Goal: Transaction & Acquisition: Purchase product/service

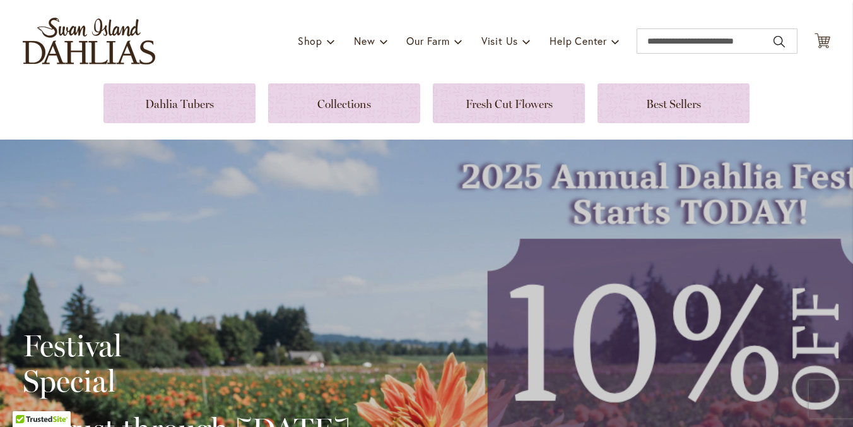
scroll to position [98, 0]
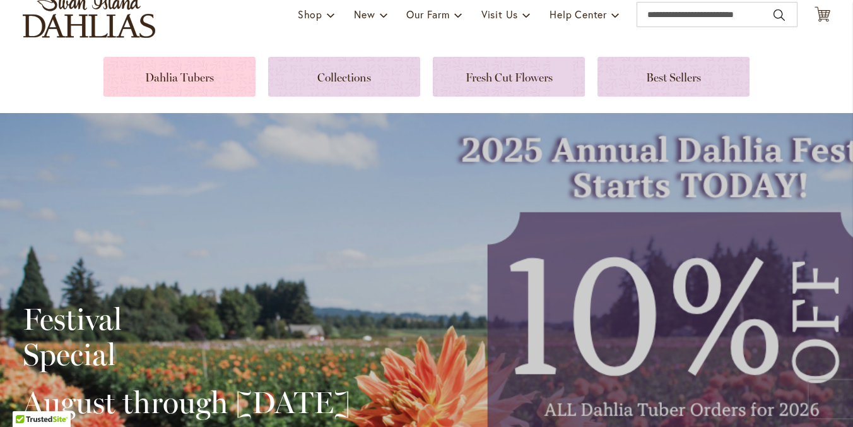
click at [188, 74] on link at bounding box center [180, 77] width 152 height 40
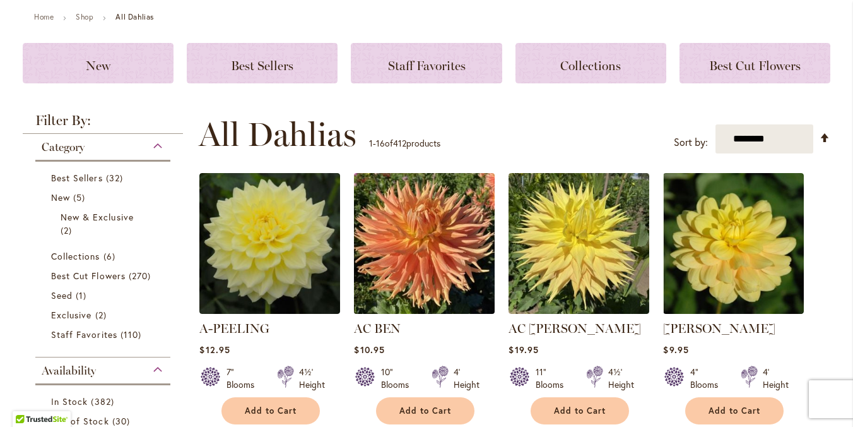
scroll to position [143, 0]
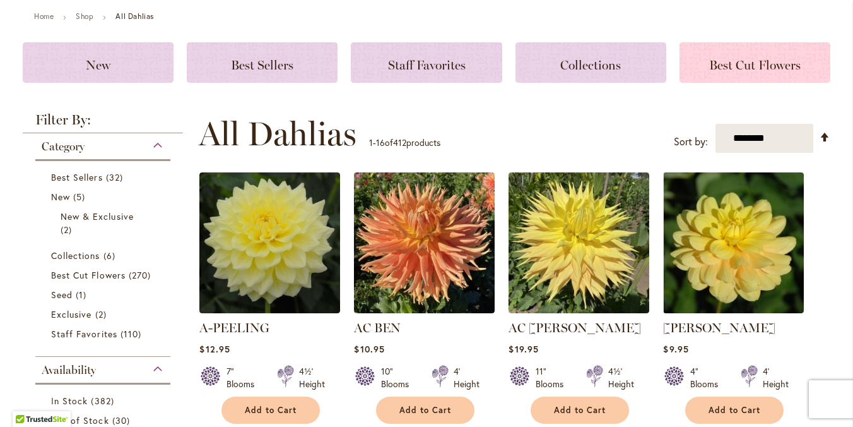
click at [758, 64] on span "Best Cut Flowers" at bounding box center [755, 64] width 92 height 15
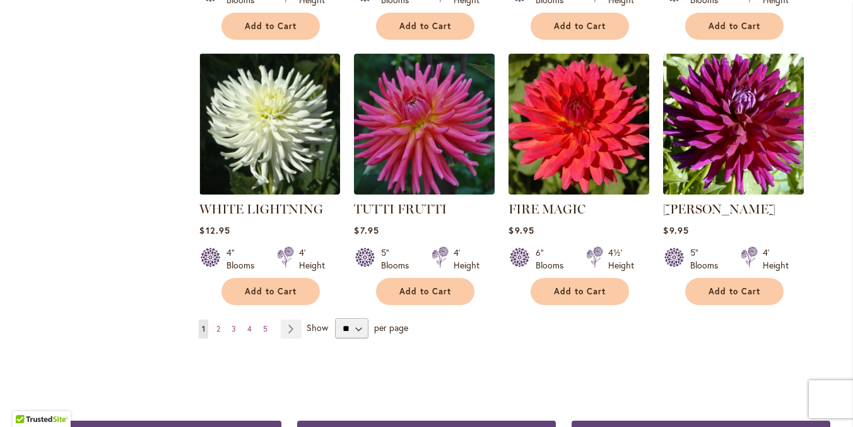
scroll to position [968, 0]
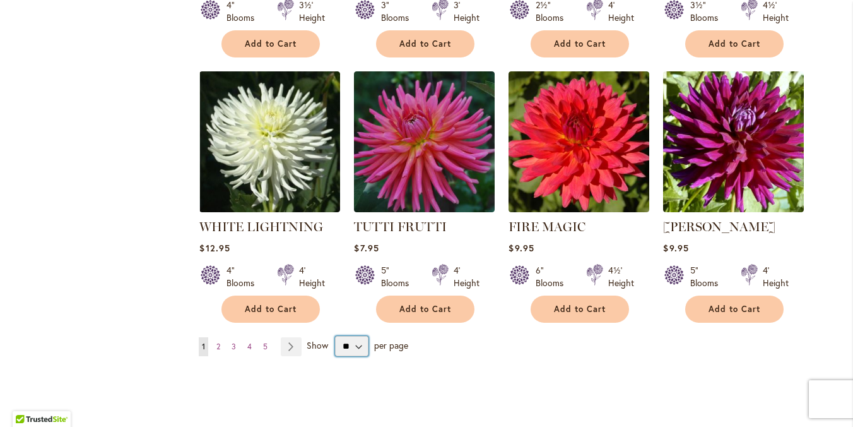
select select "**"
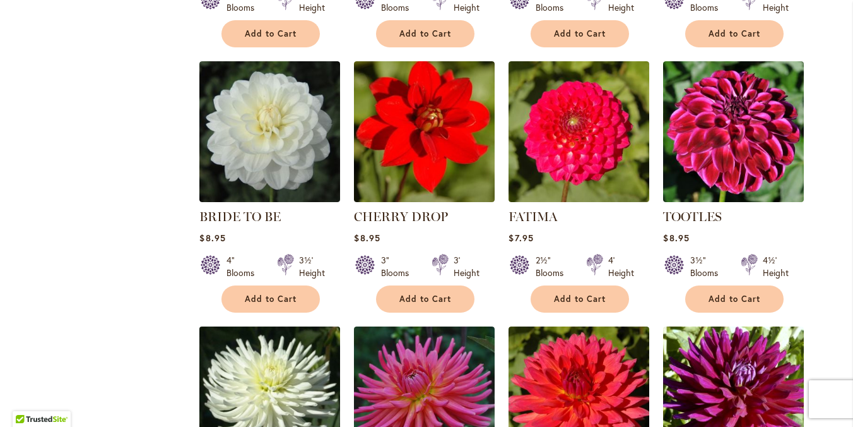
scroll to position [711, 0]
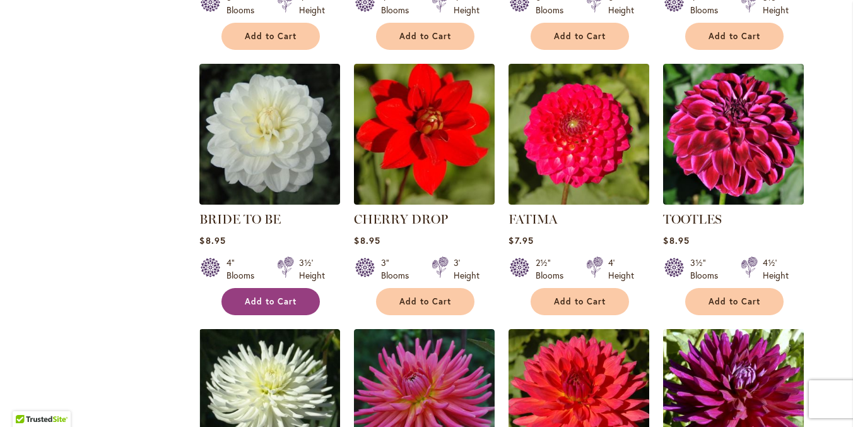
click at [266, 302] on span "Add to Cart" at bounding box center [271, 301] width 52 height 11
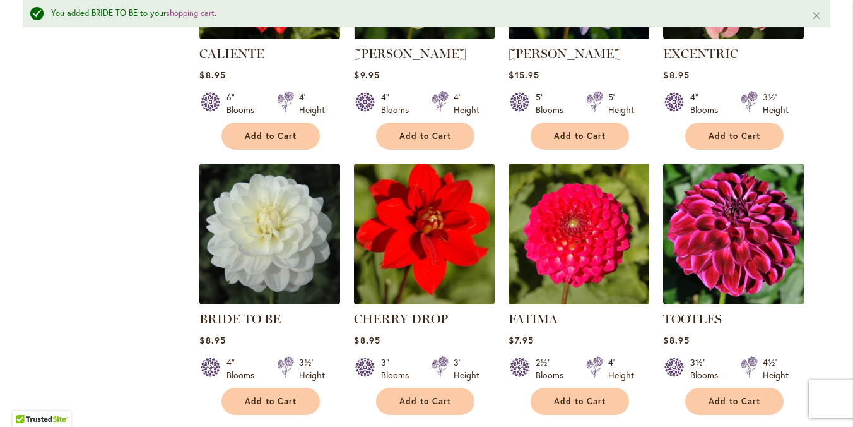
scroll to position [636, 0]
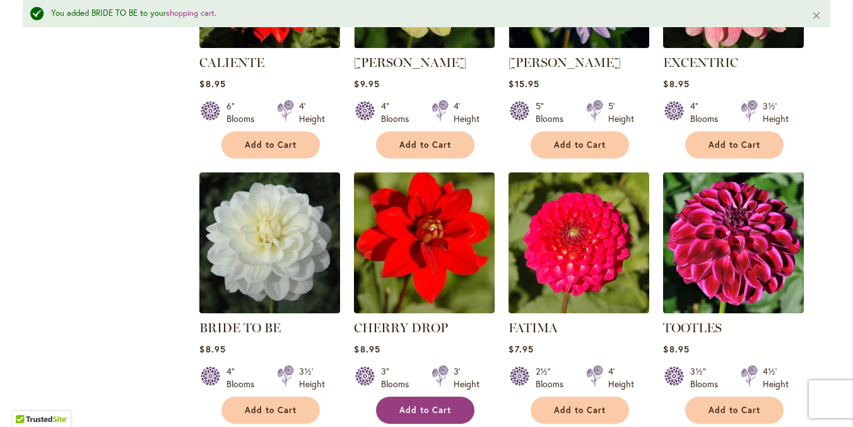
click at [431, 405] on span "Add to Cart" at bounding box center [426, 410] width 52 height 11
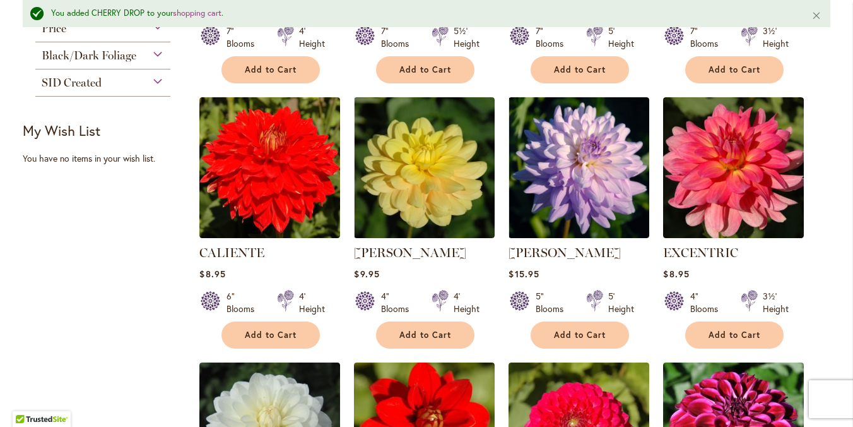
scroll to position [444, 0]
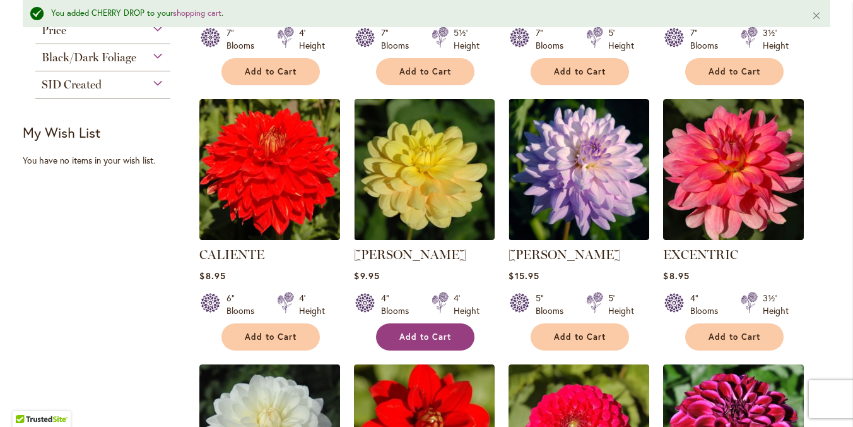
click at [413, 331] on span "Add to Cart" at bounding box center [426, 336] width 52 height 11
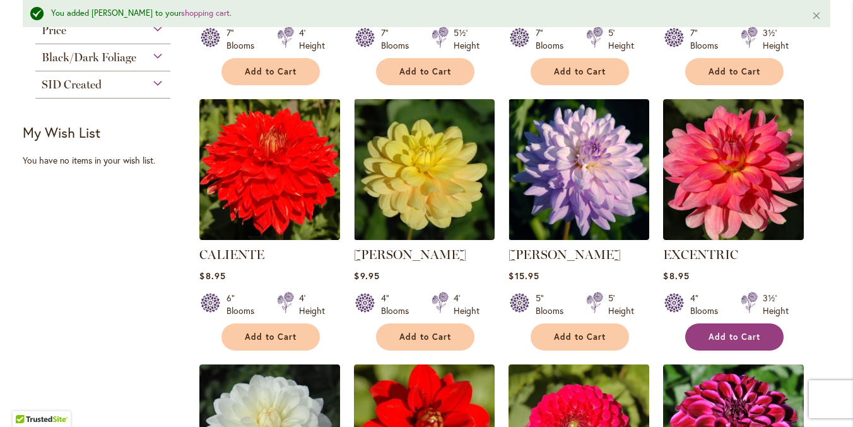
click at [733, 338] on span "Add to Cart" at bounding box center [735, 336] width 52 height 11
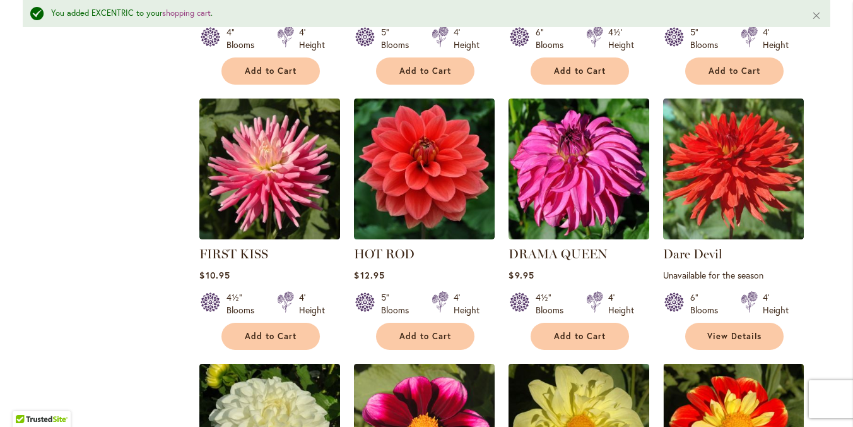
scroll to position [1241, 0]
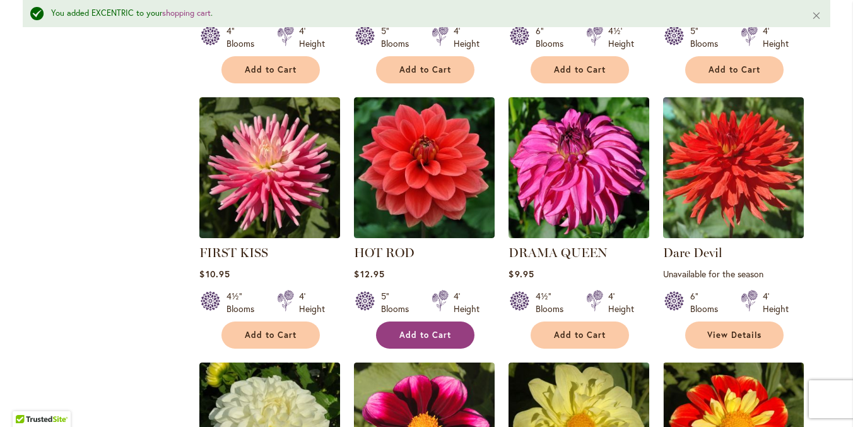
click at [421, 330] on span "Add to Cart" at bounding box center [426, 334] width 52 height 11
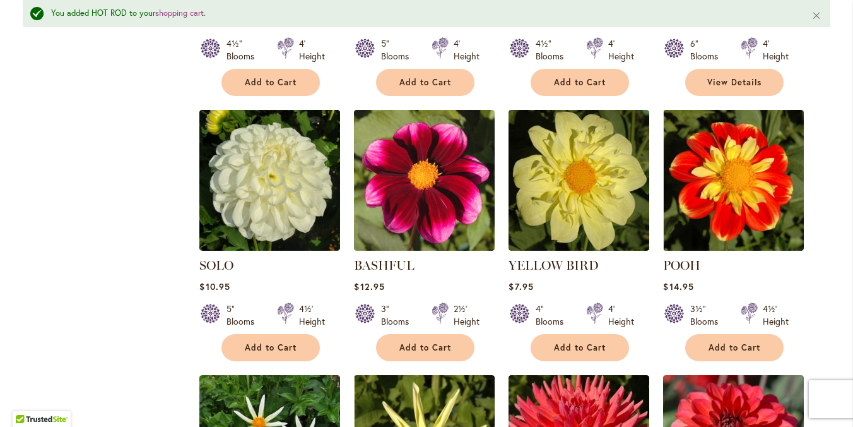
scroll to position [1496, 0]
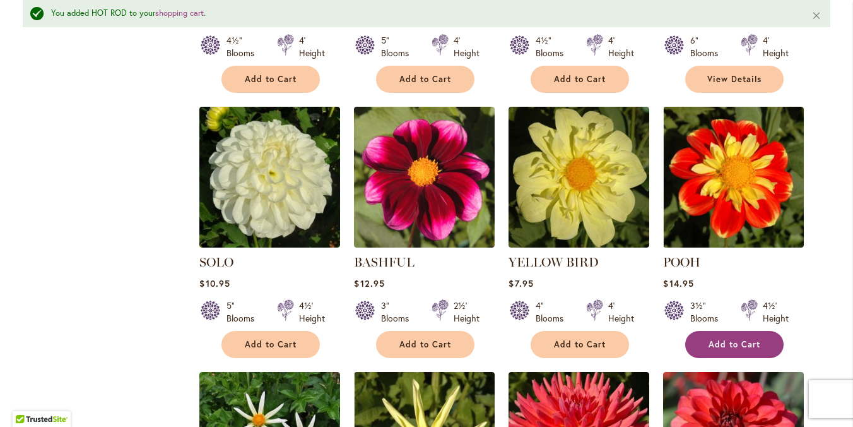
click at [732, 339] on span "Add to Cart" at bounding box center [735, 344] width 52 height 11
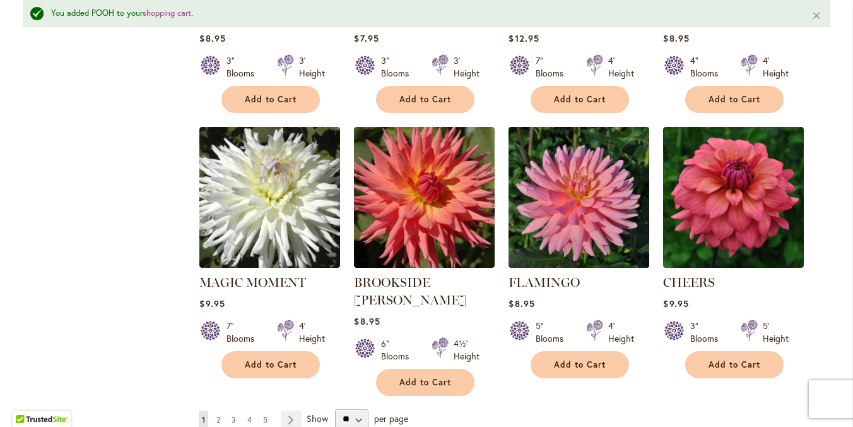
scroll to position [2008, 0]
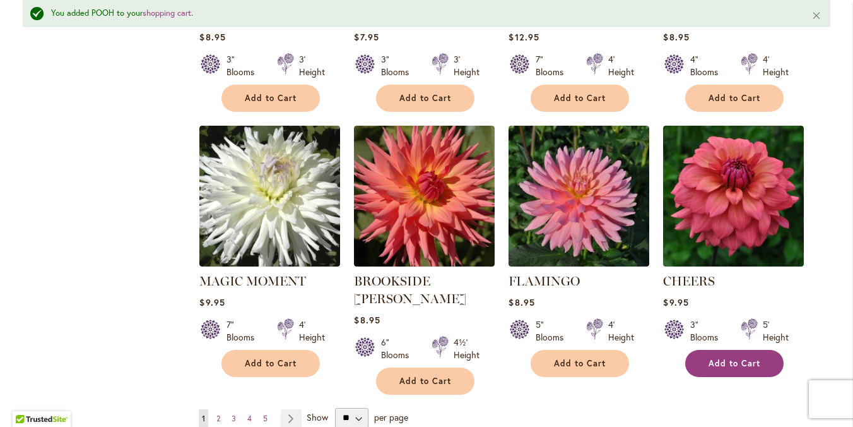
click at [729, 358] on span "Add to Cart" at bounding box center [735, 363] width 52 height 11
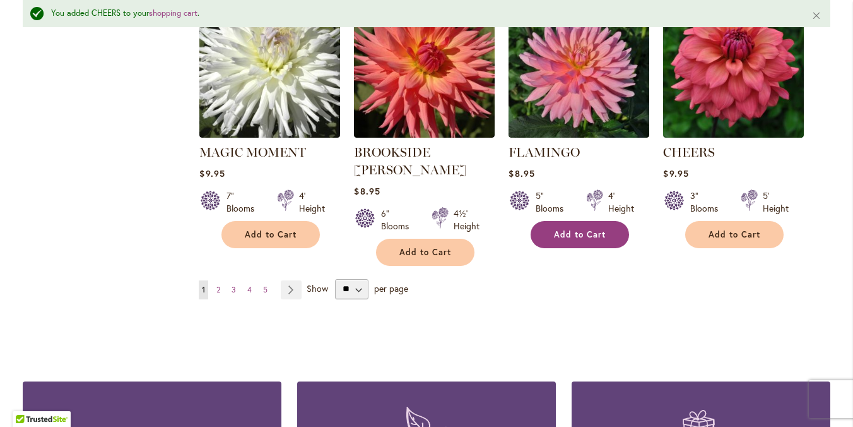
scroll to position [2139, 0]
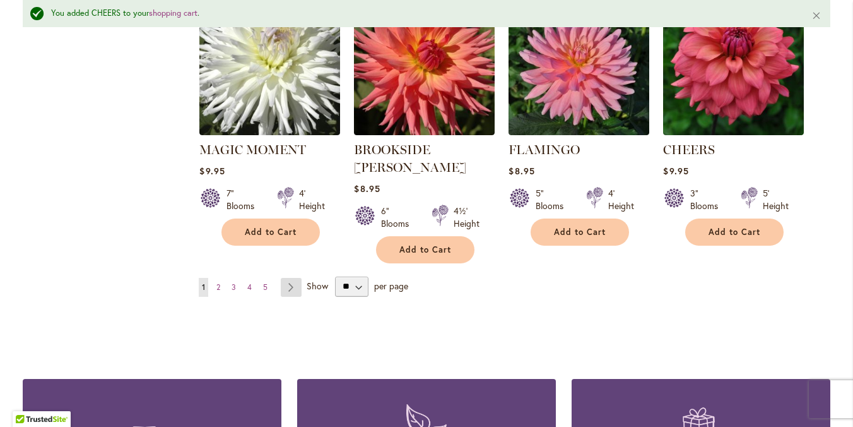
click at [291, 278] on link "Page Next" at bounding box center [291, 287] width 21 height 19
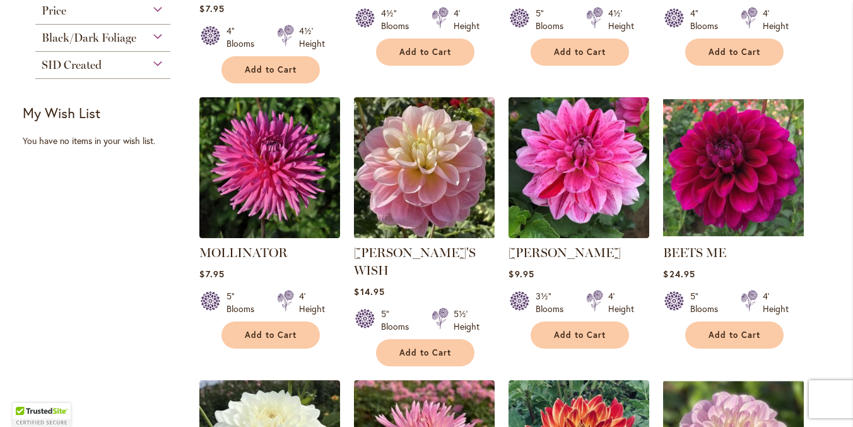
scroll to position [430, 0]
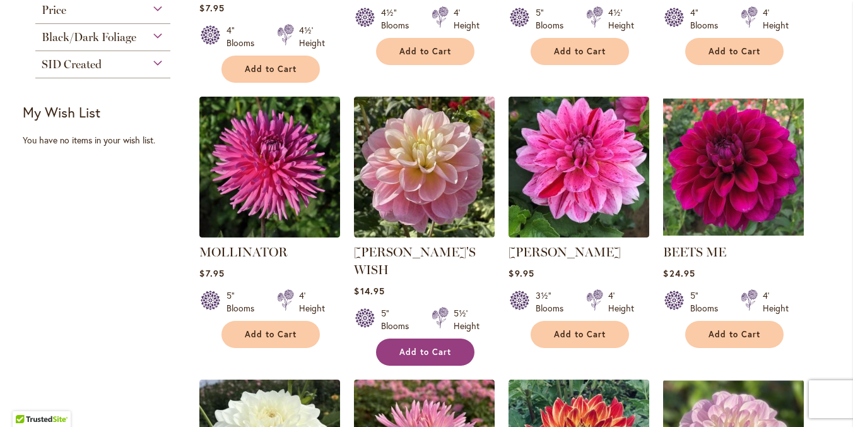
click at [431, 347] on span "Add to Cart" at bounding box center [426, 352] width 52 height 11
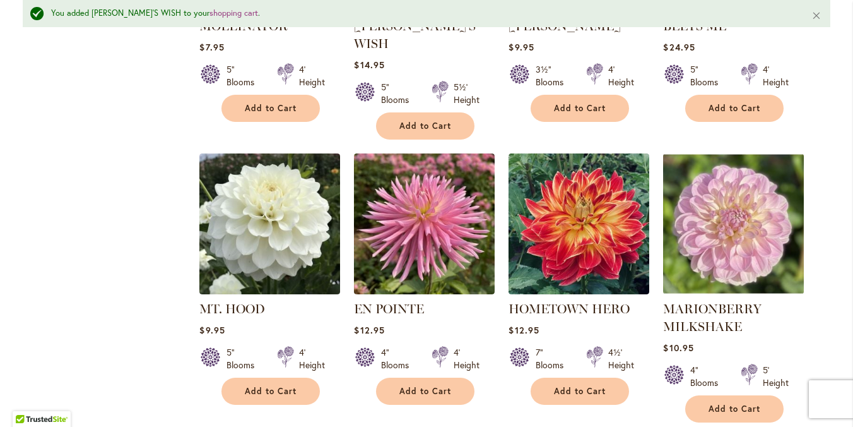
scroll to position [692, 0]
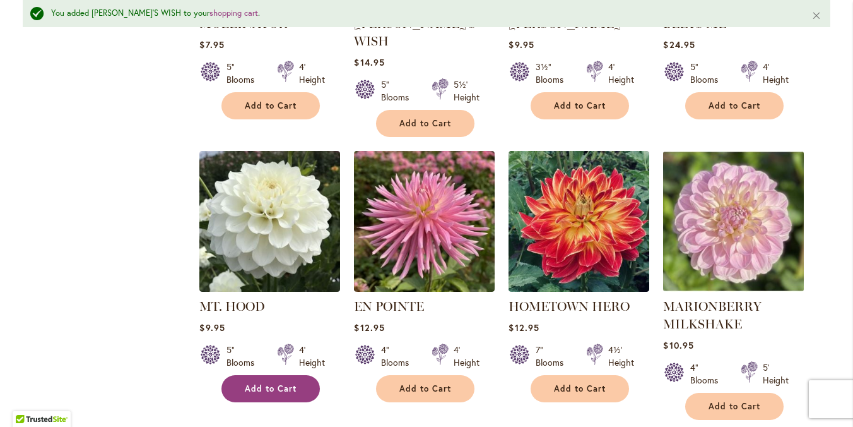
click at [256, 383] on span "Add to Cart" at bounding box center [271, 388] width 52 height 11
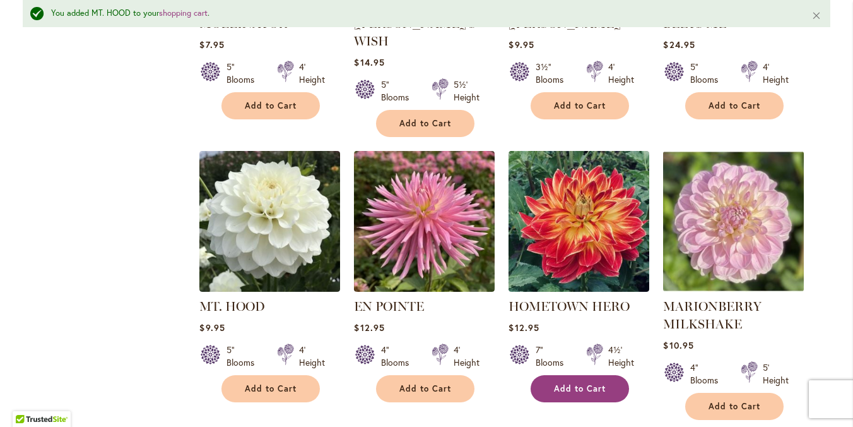
click at [575, 383] on span "Add to Cart" at bounding box center [580, 388] width 52 height 11
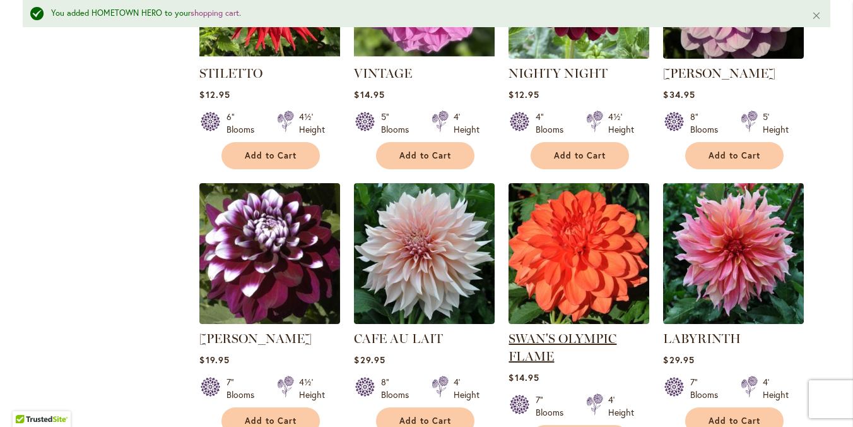
scroll to position [1209, 0]
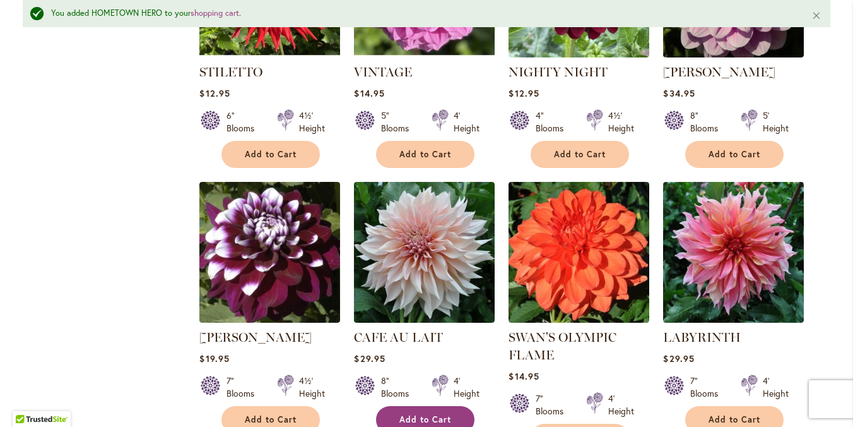
click at [427, 406] on button "Add to Cart" at bounding box center [425, 419] width 98 height 27
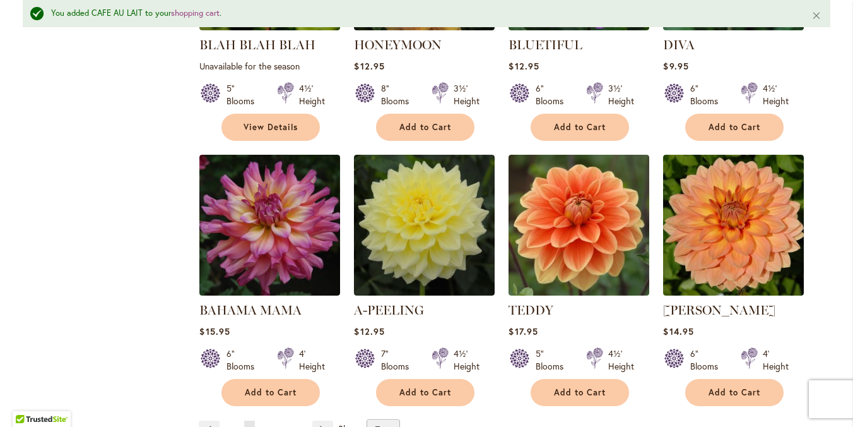
scroll to position [2053, 0]
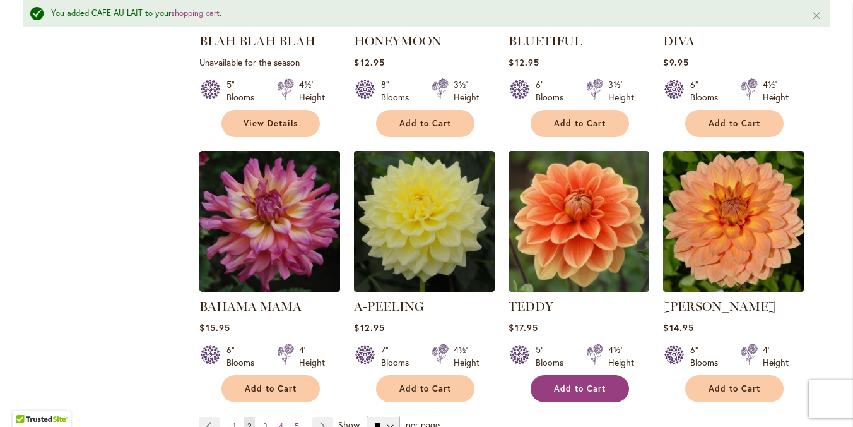
click at [576, 383] on span "Add to Cart" at bounding box center [580, 388] width 52 height 11
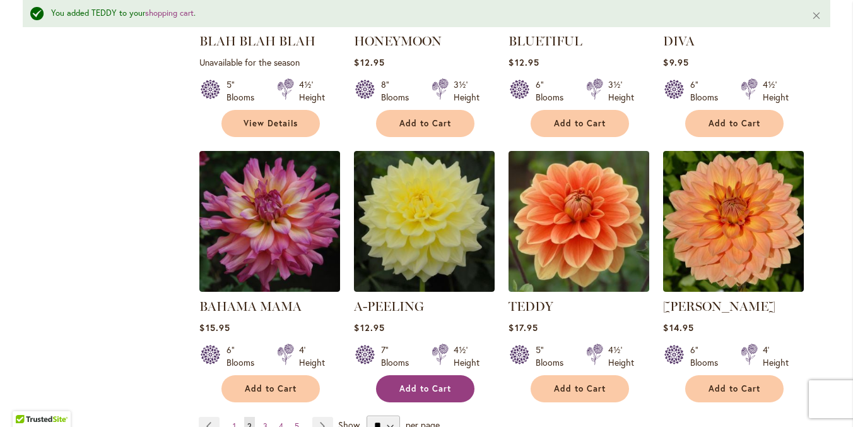
click at [419, 383] on span "Add to Cart" at bounding box center [426, 388] width 52 height 11
click at [264, 421] on span "3" at bounding box center [265, 425] width 4 height 9
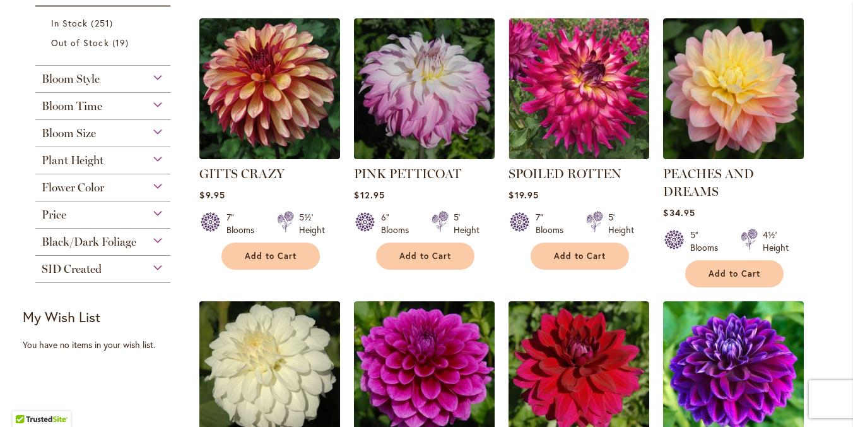
scroll to position [231, 0]
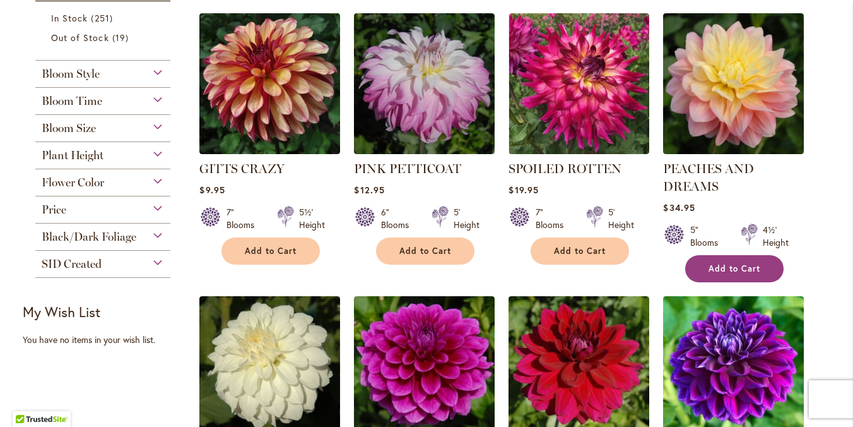
click at [727, 265] on span "Add to Cart" at bounding box center [735, 268] width 52 height 11
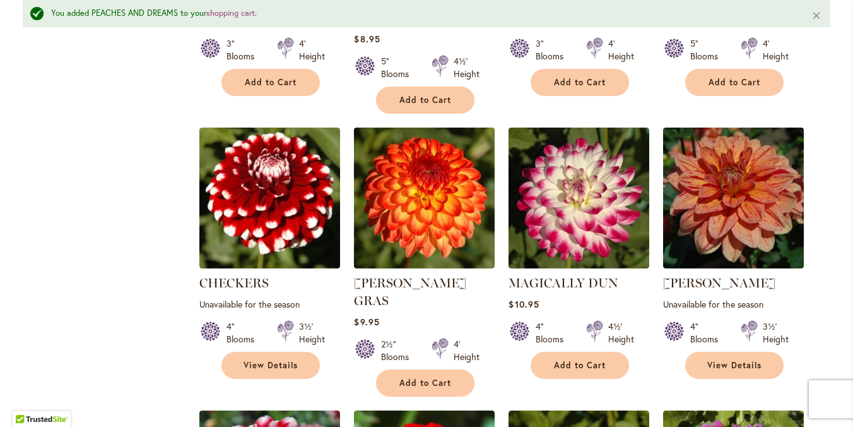
scroll to position [1526, 0]
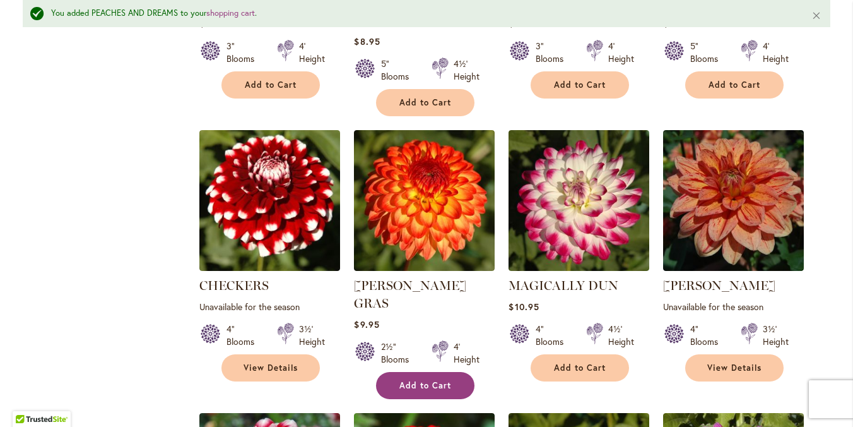
click at [430, 380] on span "Add to Cart" at bounding box center [426, 385] width 52 height 11
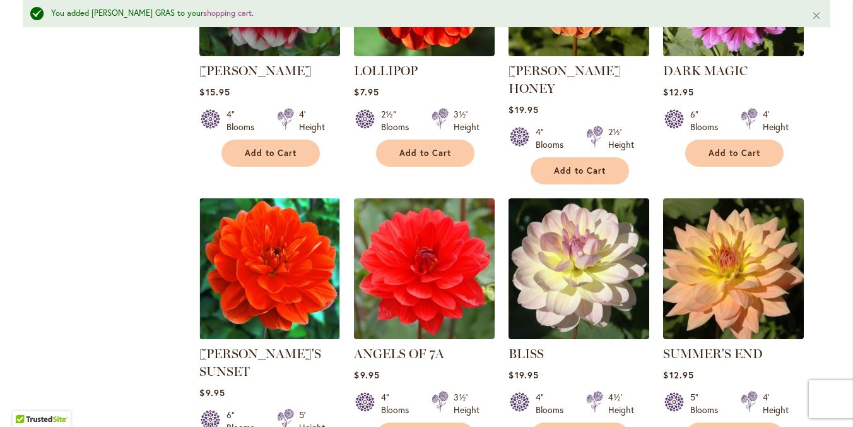
scroll to position [2030, 0]
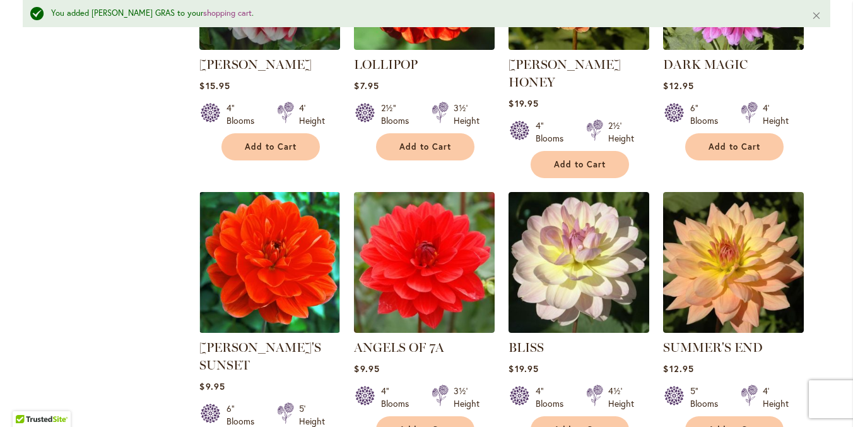
click at [728, 424] on span "Add to Cart" at bounding box center [735, 429] width 52 height 11
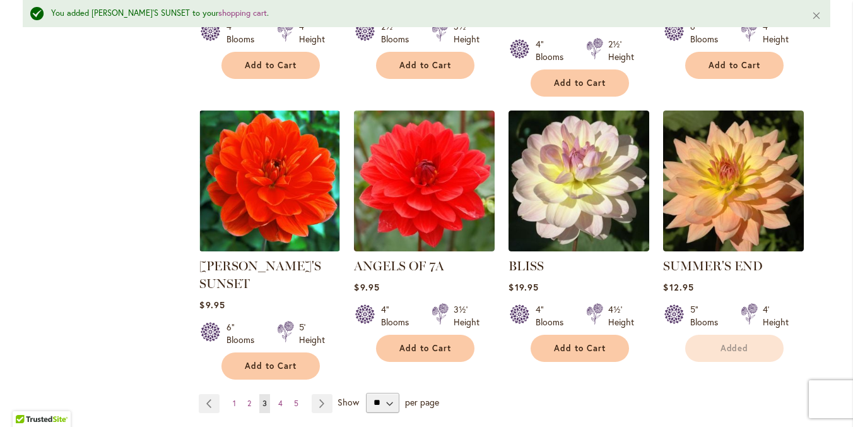
scroll to position [2116, 0]
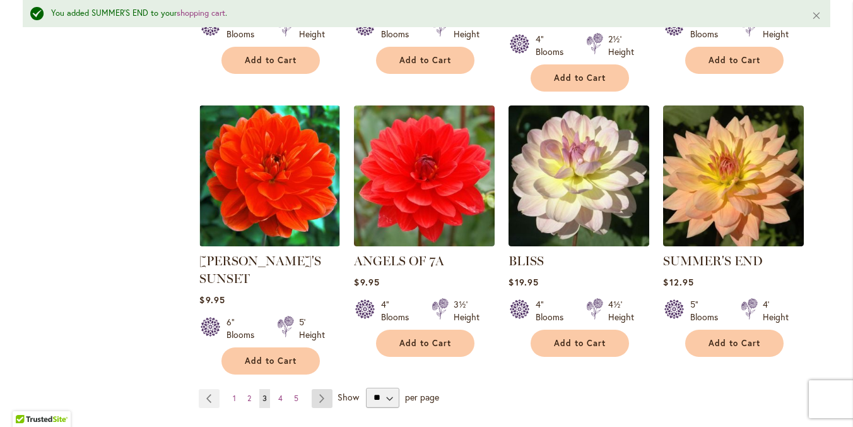
click at [327, 389] on link "Page Next" at bounding box center [322, 398] width 21 height 19
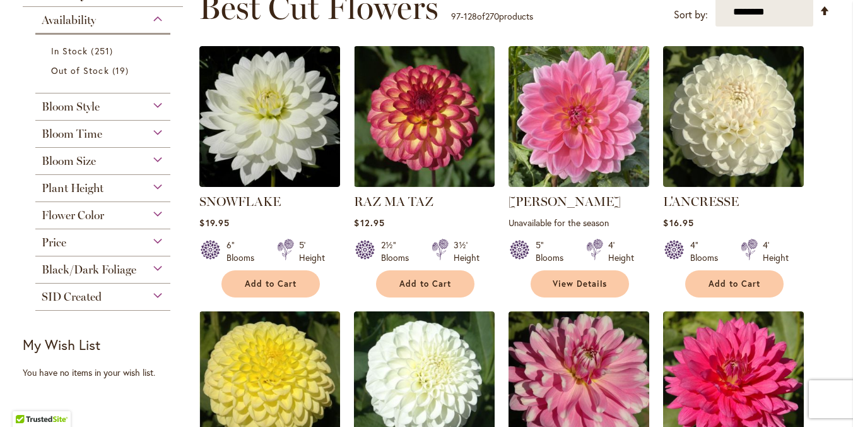
scroll to position [201, 0]
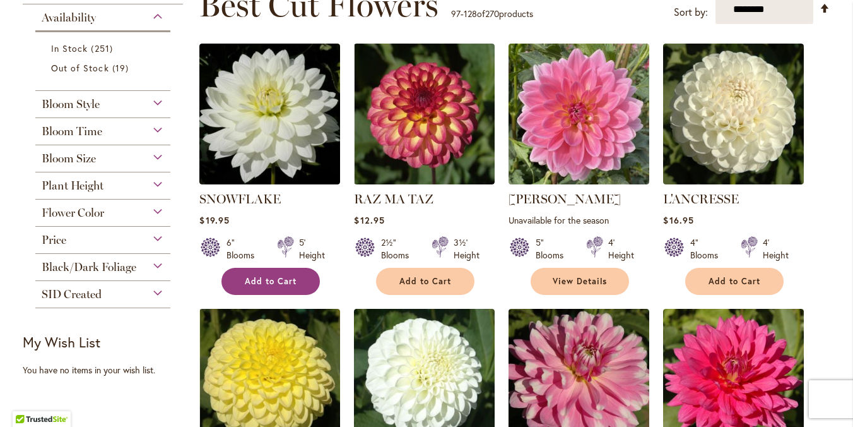
click at [273, 278] on span "Add to Cart" at bounding box center [271, 281] width 52 height 11
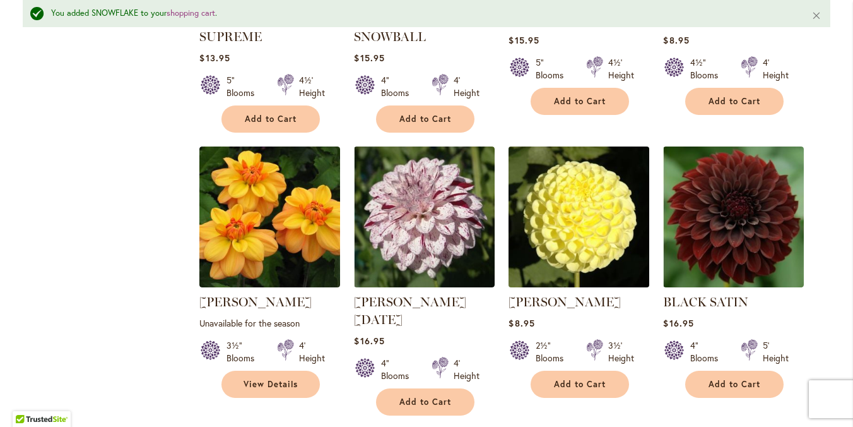
scroll to position [696, 0]
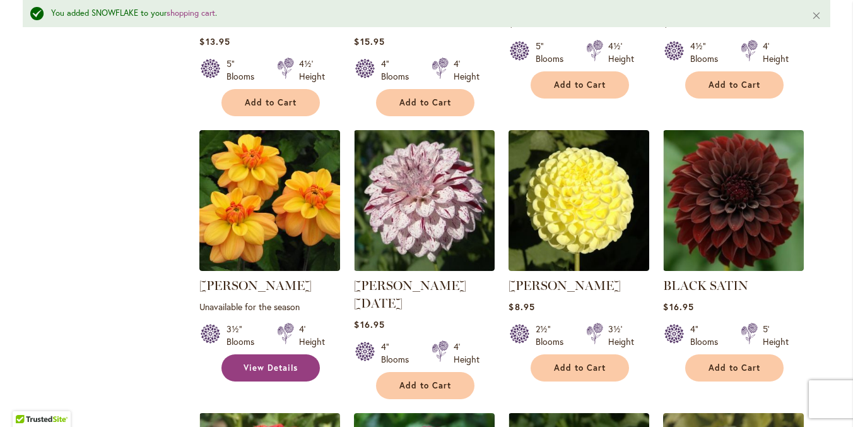
click at [264, 362] on span "View Details" at bounding box center [271, 367] width 54 height 11
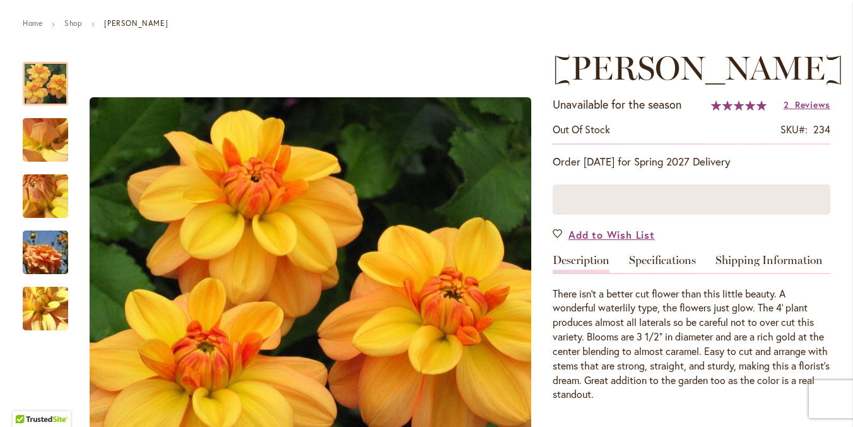
scroll to position [133, 0]
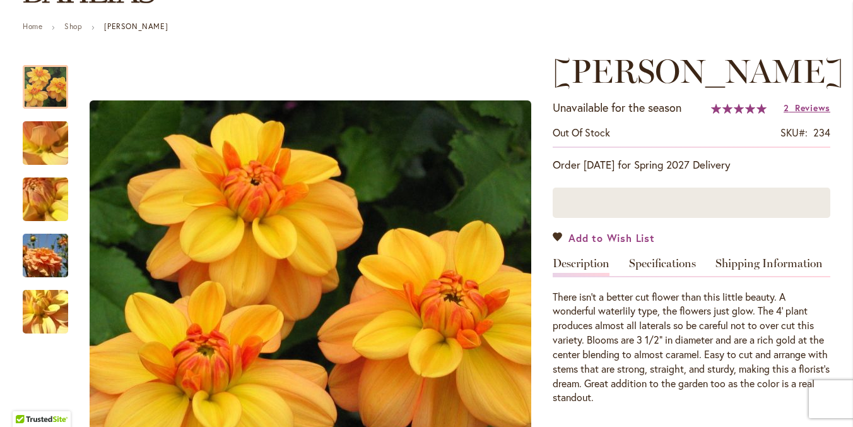
click at [619, 232] on span "Add to Wish List" at bounding box center [612, 237] width 86 height 15
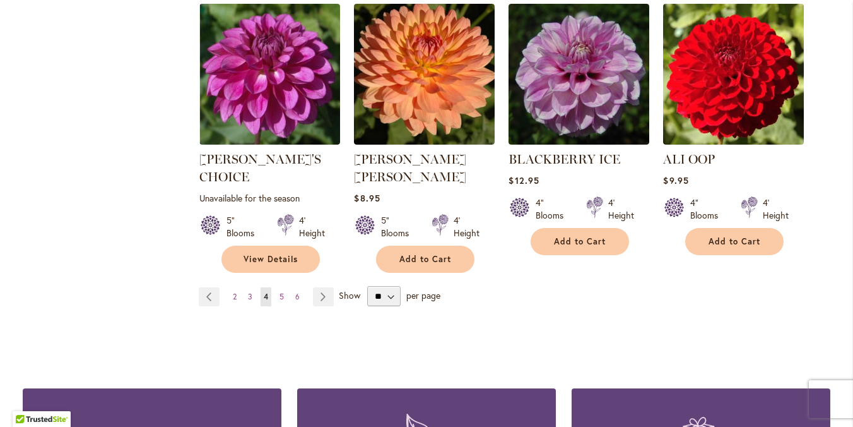
scroll to position [2133, 0]
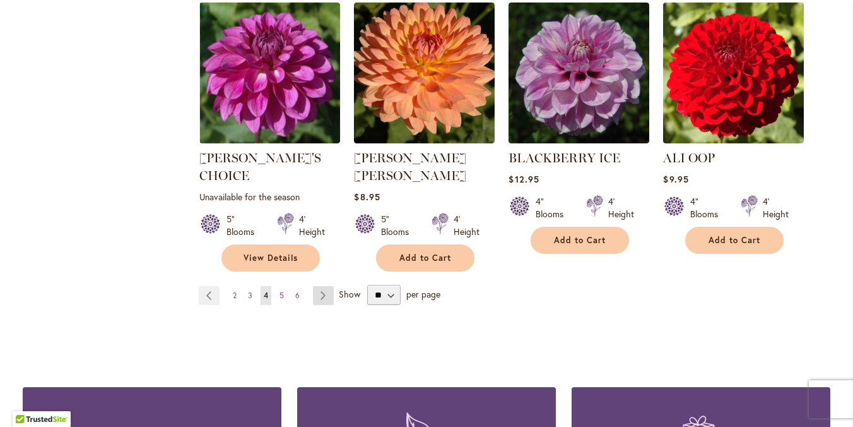
click at [321, 286] on link "Page Next" at bounding box center [323, 295] width 21 height 19
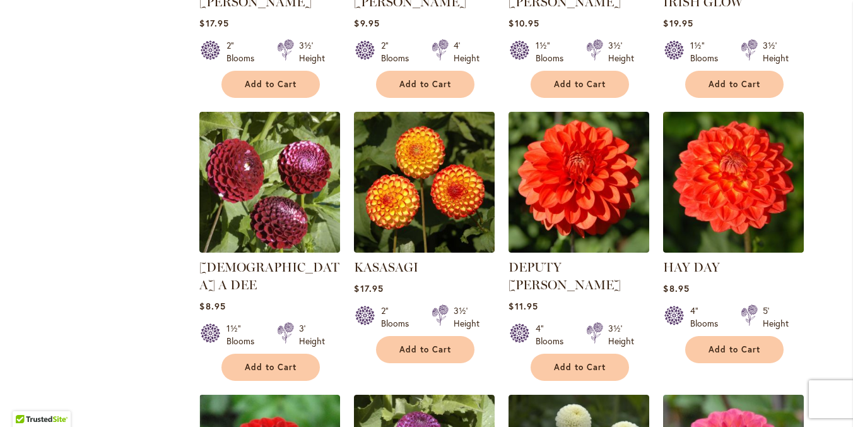
scroll to position [1241, 0]
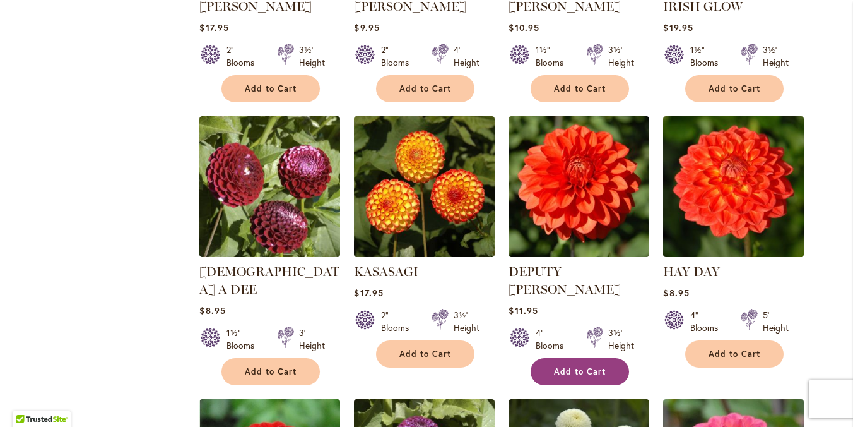
click at [588, 366] on span "Add to Cart" at bounding box center [580, 371] width 52 height 11
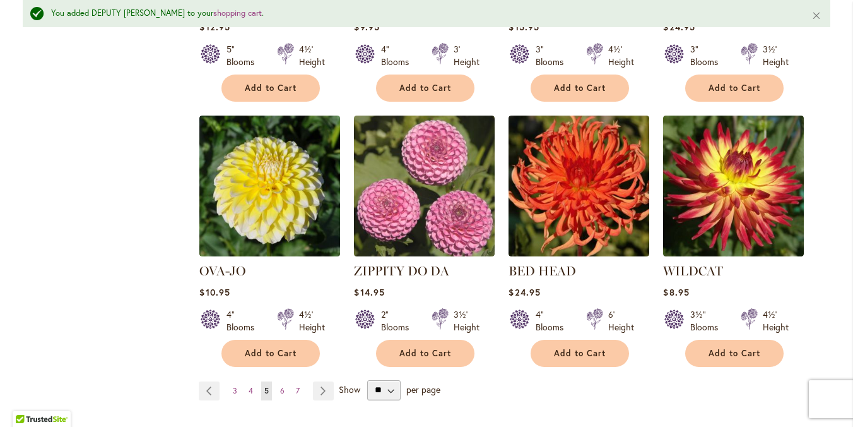
scroll to position [2094, 0]
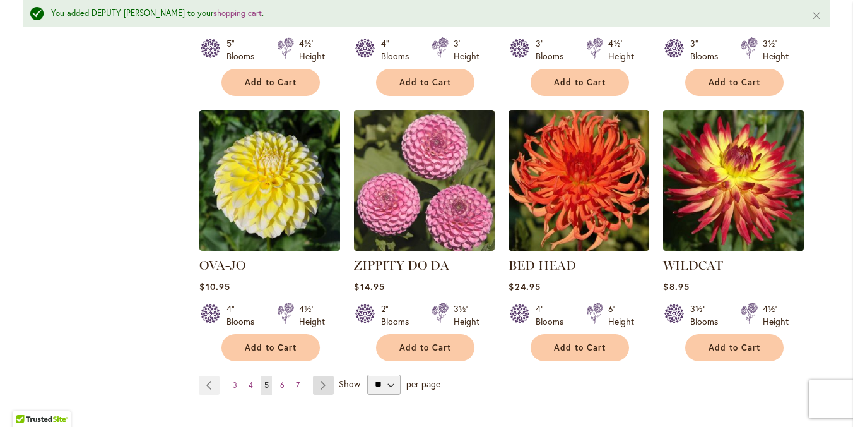
click at [322, 376] on link "Page Next" at bounding box center [323, 385] width 21 height 19
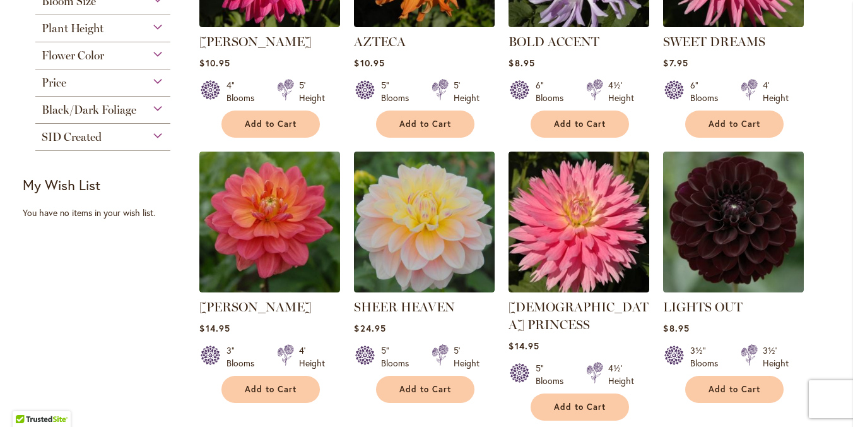
scroll to position [368, 0]
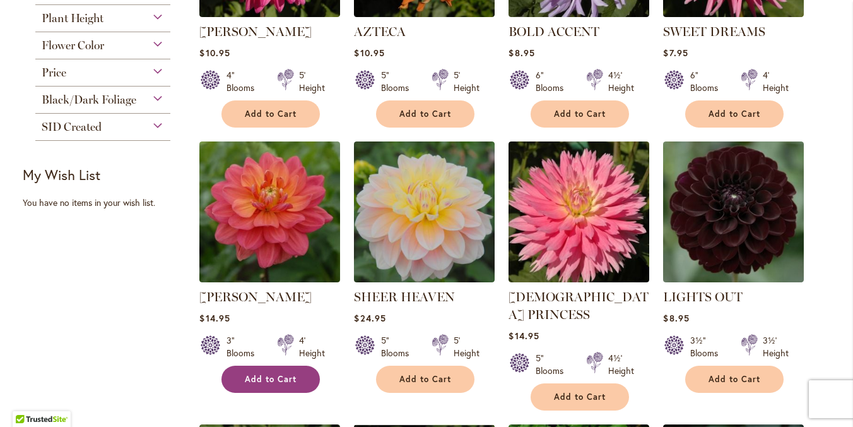
click at [268, 380] on span "Add to Cart" at bounding box center [271, 379] width 52 height 11
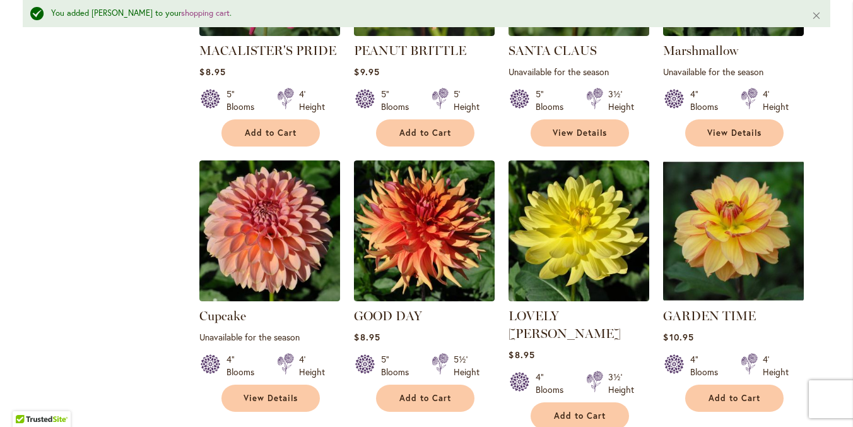
scroll to position [1505, 0]
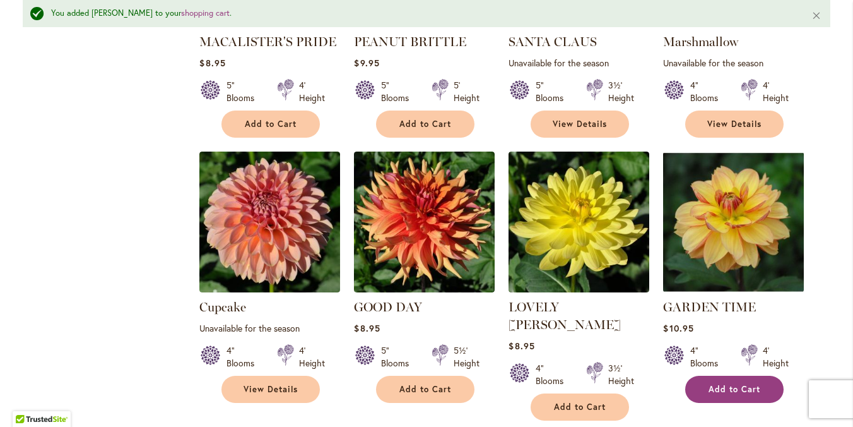
click at [725, 384] on span "Add to Cart" at bounding box center [735, 389] width 52 height 11
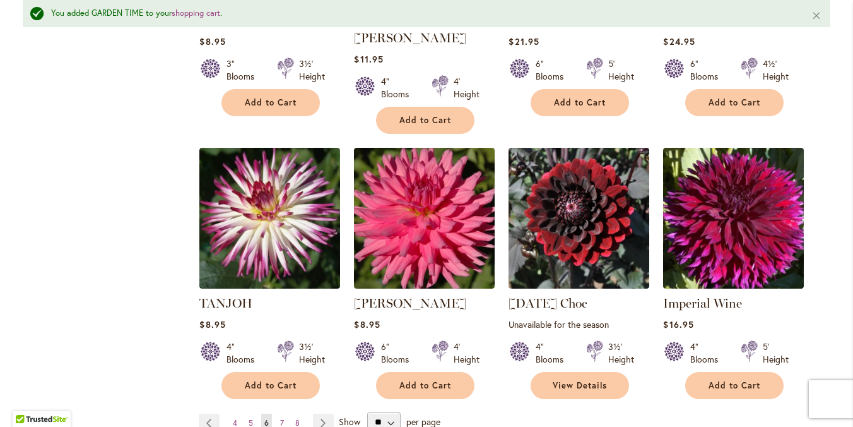
scroll to position [2078, 0]
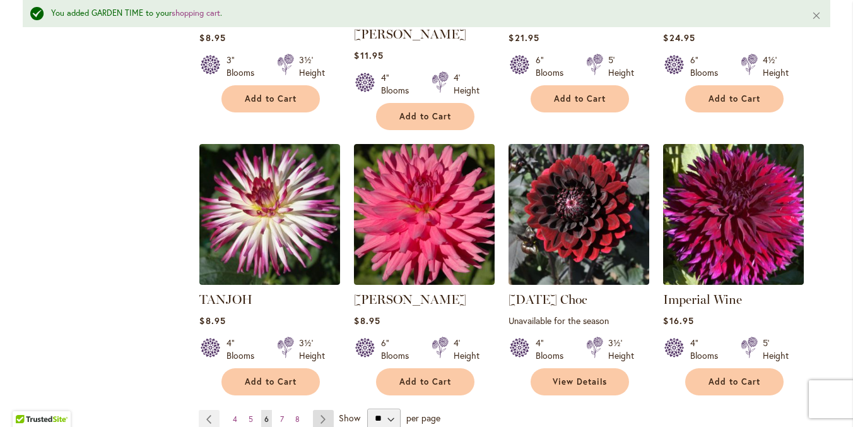
click at [321, 410] on link "Page Next" at bounding box center [323, 419] width 21 height 19
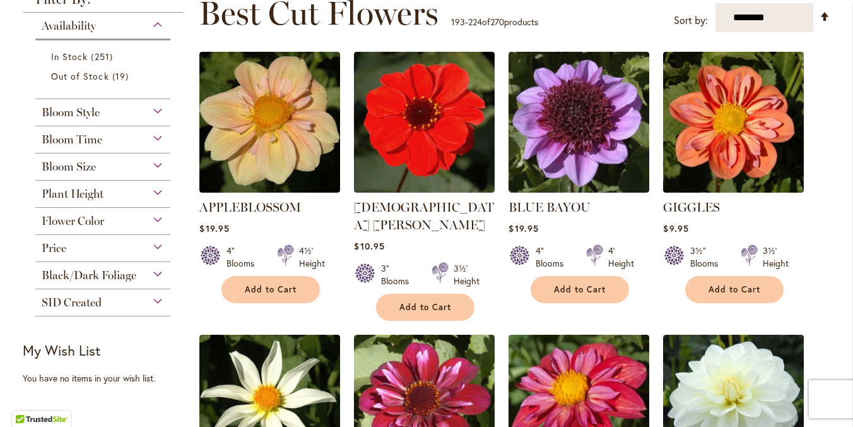
scroll to position [194, 0]
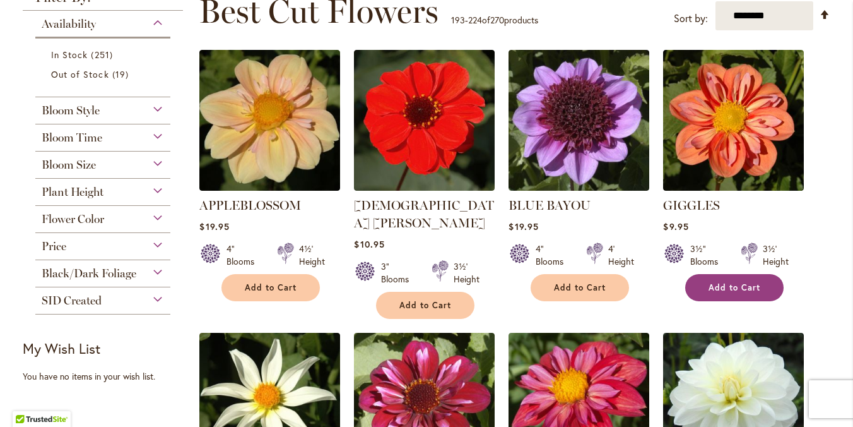
click at [732, 287] on span "Add to Cart" at bounding box center [735, 287] width 52 height 11
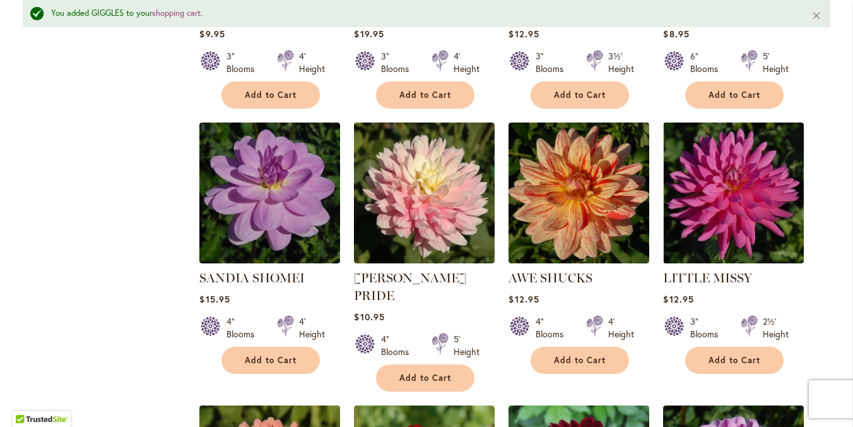
scroll to position [706, 0]
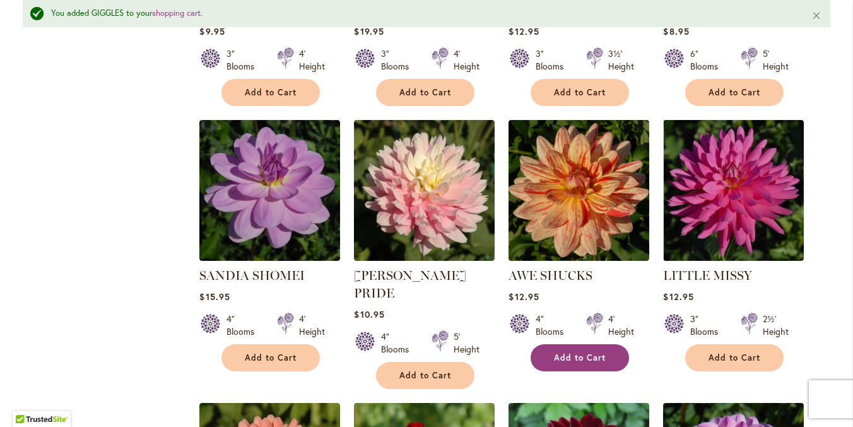
click at [567, 352] on span "Add to Cart" at bounding box center [580, 357] width 52 height 11
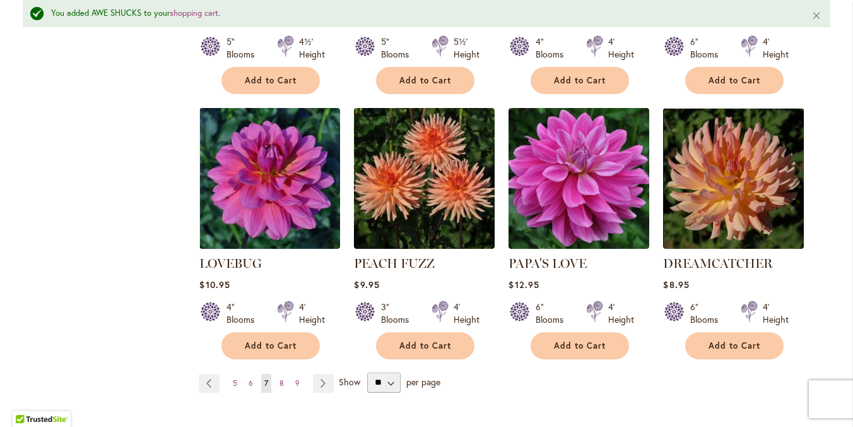
scroll to position [2097, 0]
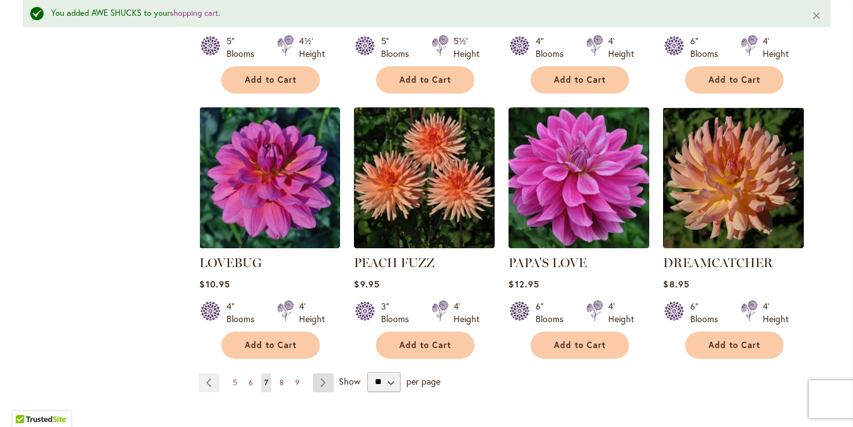
click at [322, 373] on link "Page Next" at bounding box center [323, 382] width 21 height 19
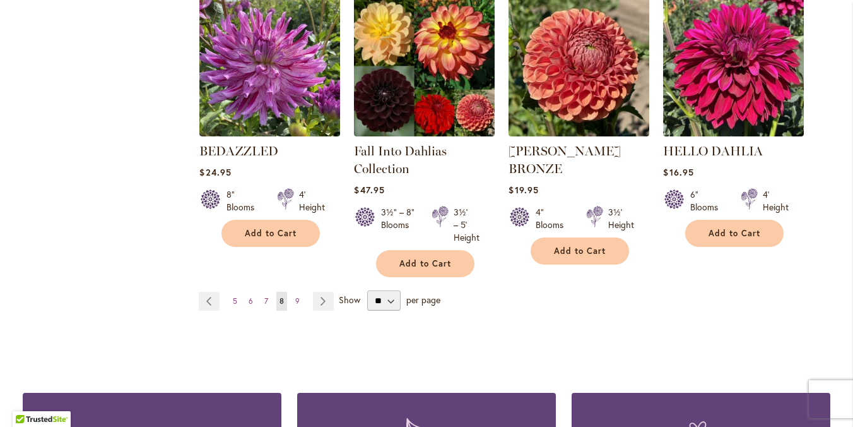
scroll to position [2249, 0]
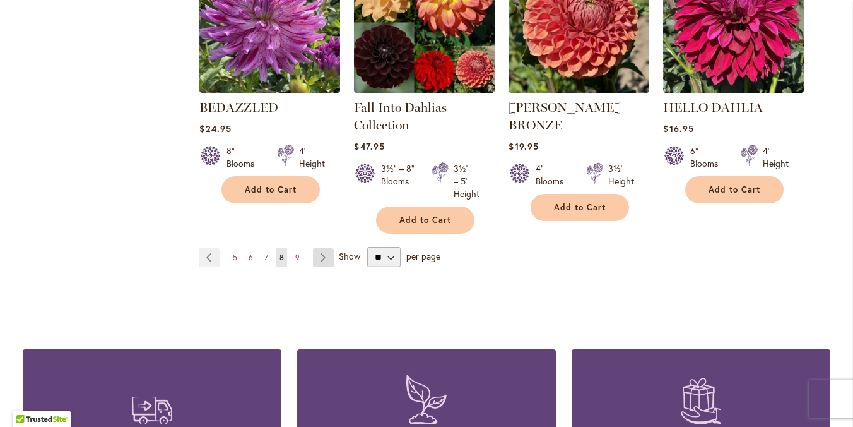
click at [323, 248] on link "Page Next" at bounding box center [323, 257] width 21 height 19
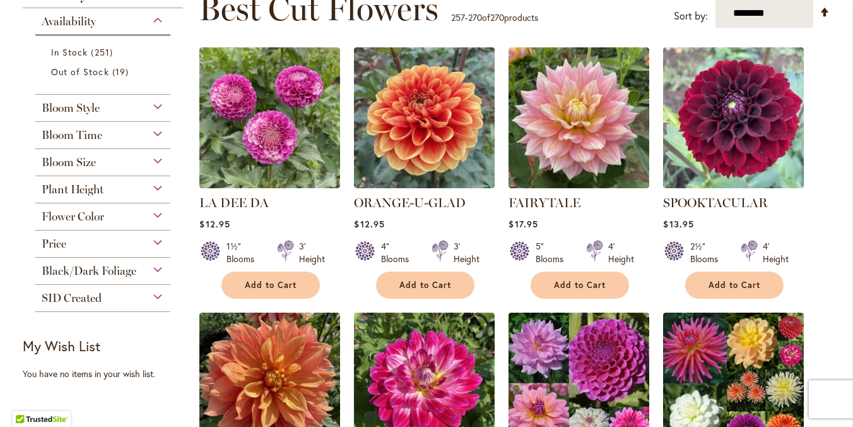
scroll to position [192, 0]
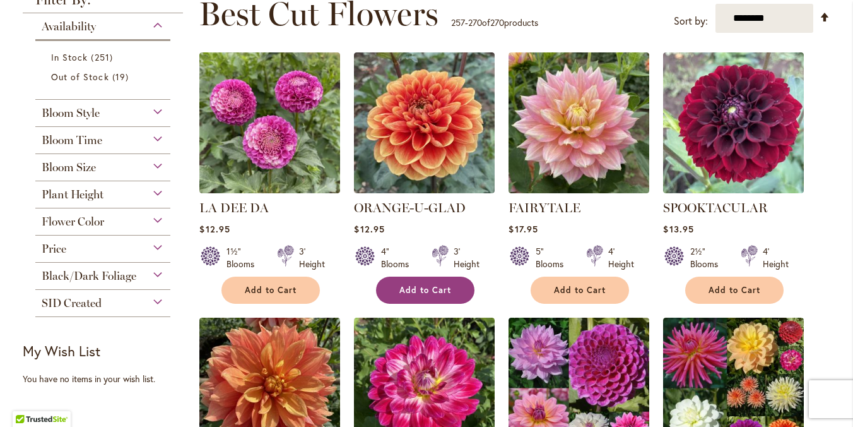
click at [413, 299] on button "Add to Cart" at bounding box center [425, 289] width 98 height 27
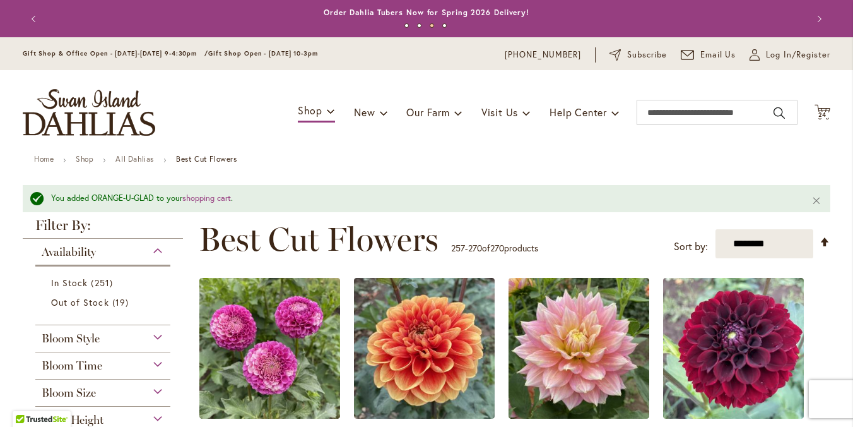
scroll to position [0, 0]
click at [827, 109] on icon "Cart .cls-1 { fill: #231f20; }" at bounding box center [823, 112] width 16 height 16
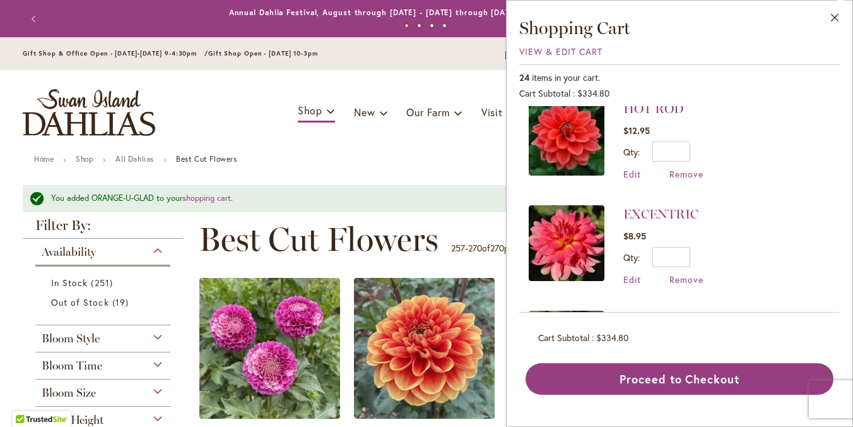
scroll to position [2020, 0]
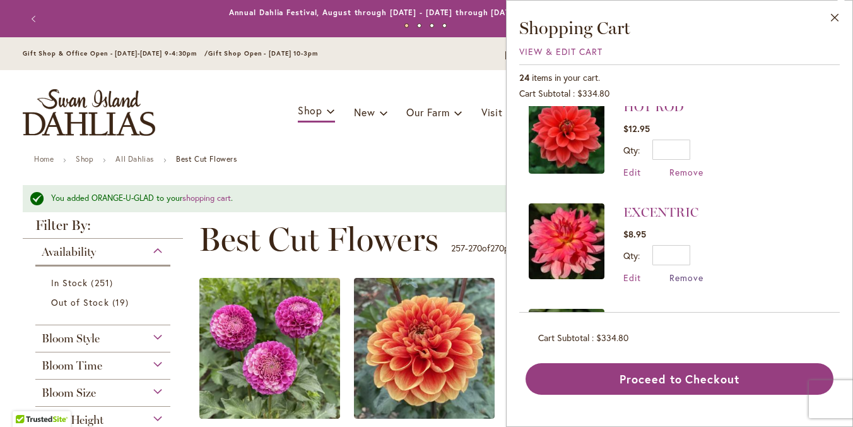
click at [686, 271] on span "Remove" at bounding box center [687, 277] width 34 height 12
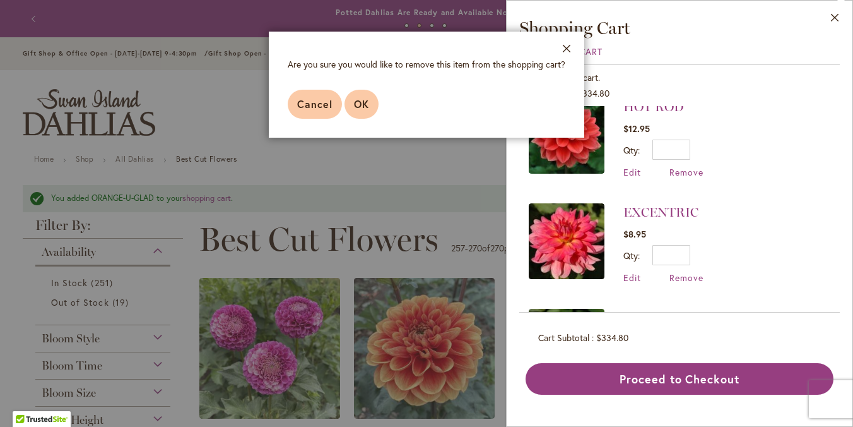
click at [365, 110] on button "OK" at bounding box center [362, 104] width 34 height 29
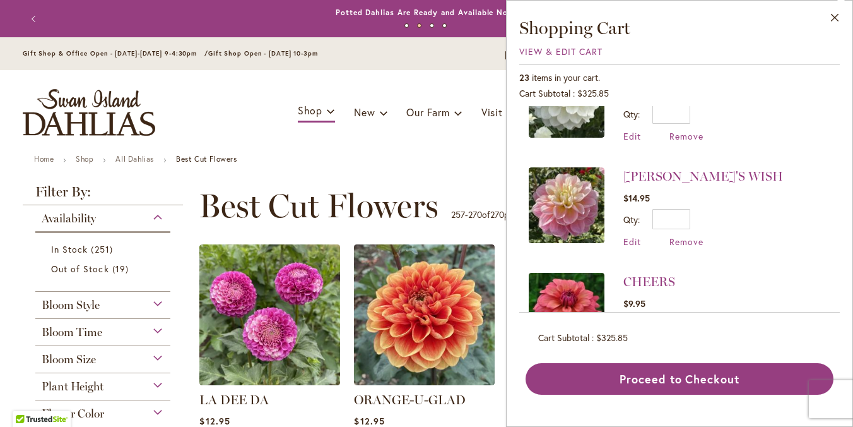
scroll to position [1635, 0]
click at [682, 235] on span "Remove" at bounding box center [687, 241] width 34 height 12
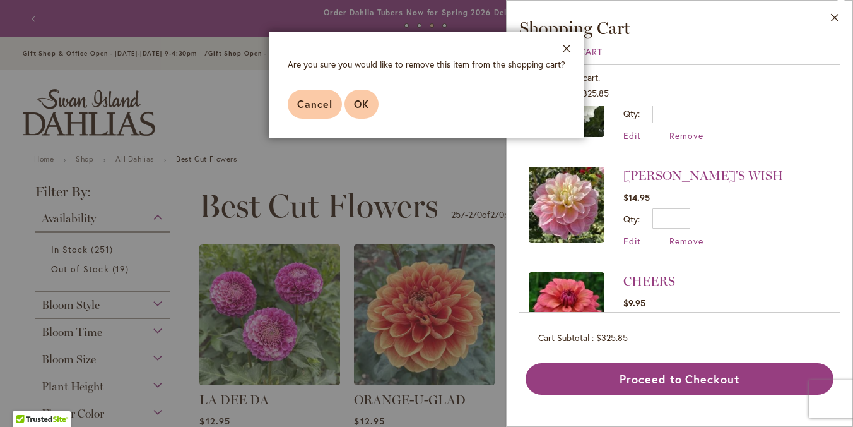
click at [358, 99] on span "OK" at bounding box center [361, 103] width 15 height 13
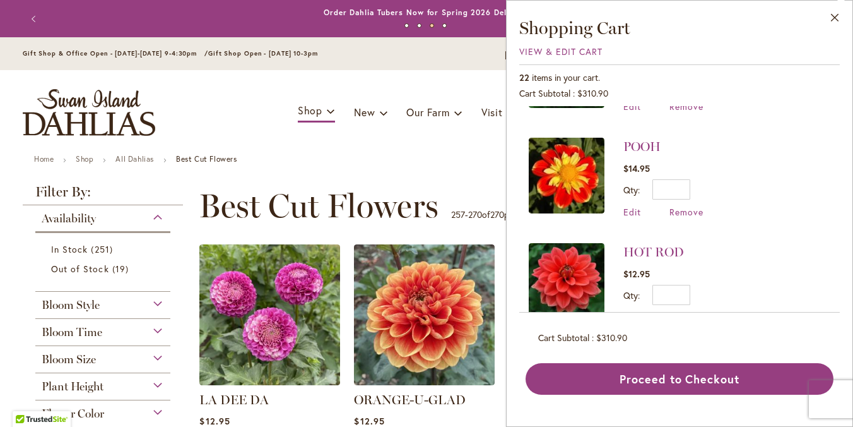
scroll to position [1771, 0]
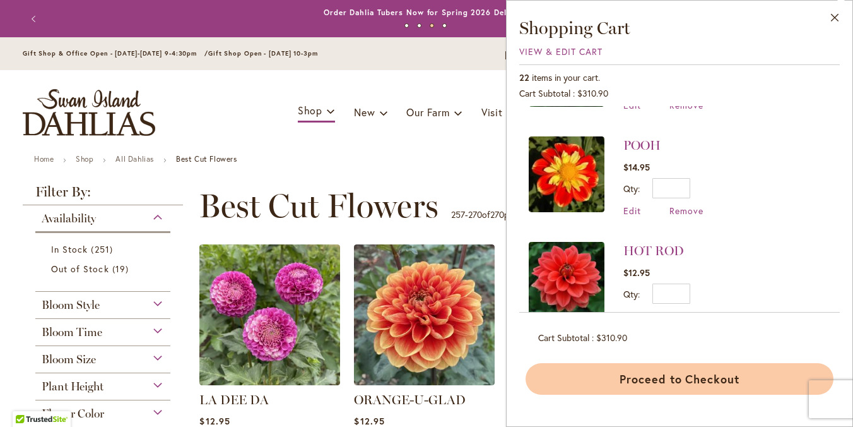
click at [689, 376] on button "Proceed to Checkout" at bounding box center [680, 379] width 308 height 32
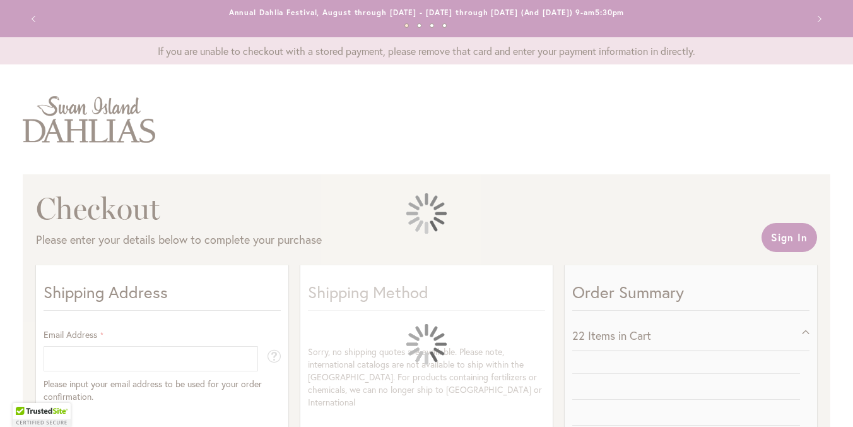
select select "**"
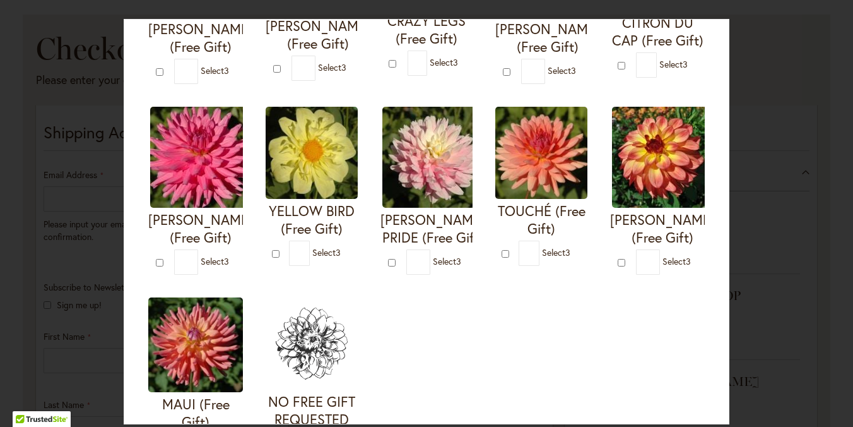
scroll to position [410, 0]
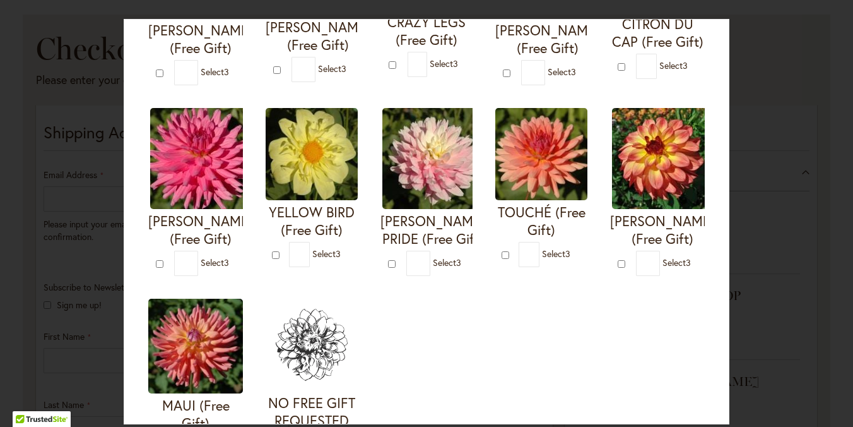
type input "*"
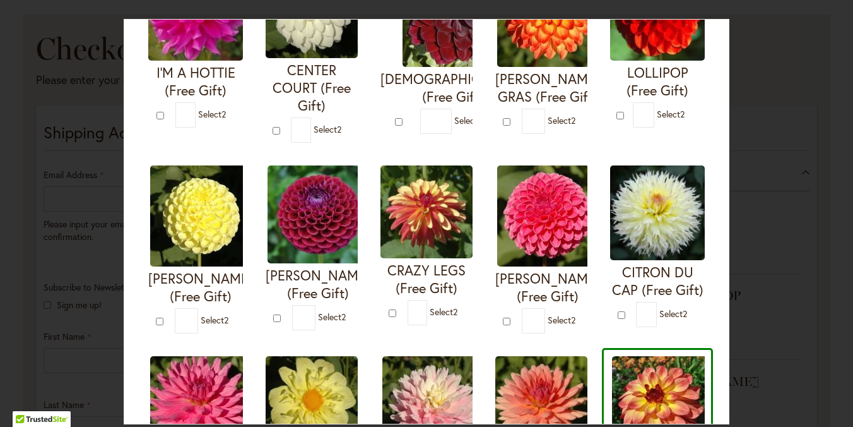
scroll to position [163, 0]
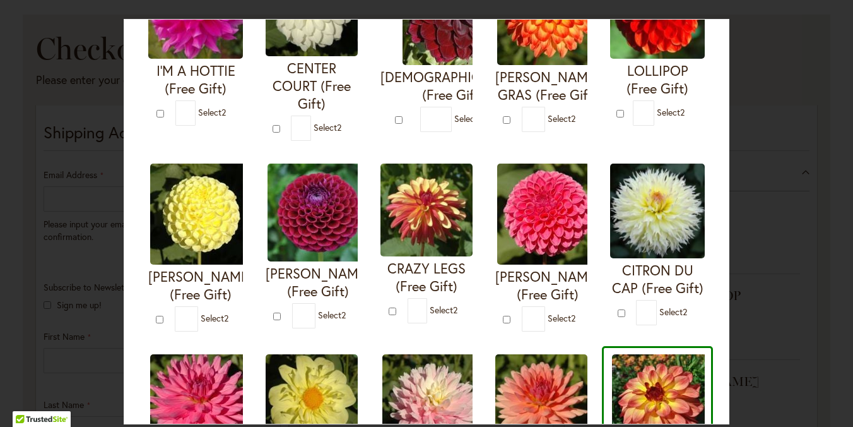
type input "*"
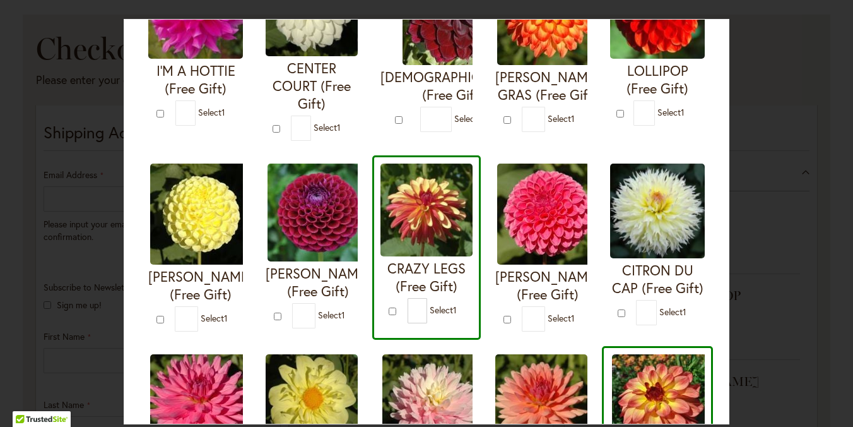
type input "*"
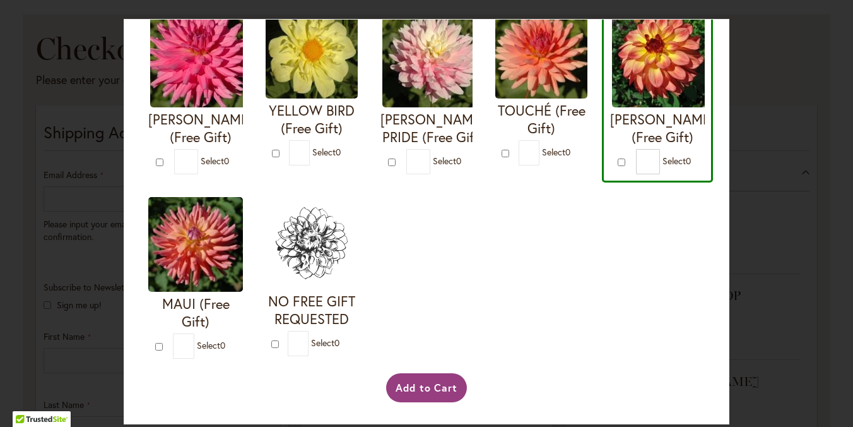
scroll to position [528, 0]
click at [416, 381] on button "Add to Cart" at bounding box center [426, 387] width 81 height 29
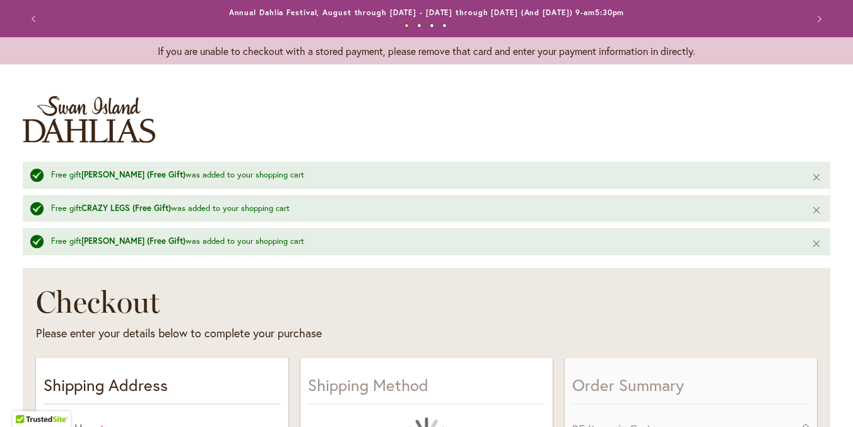
select select "**"
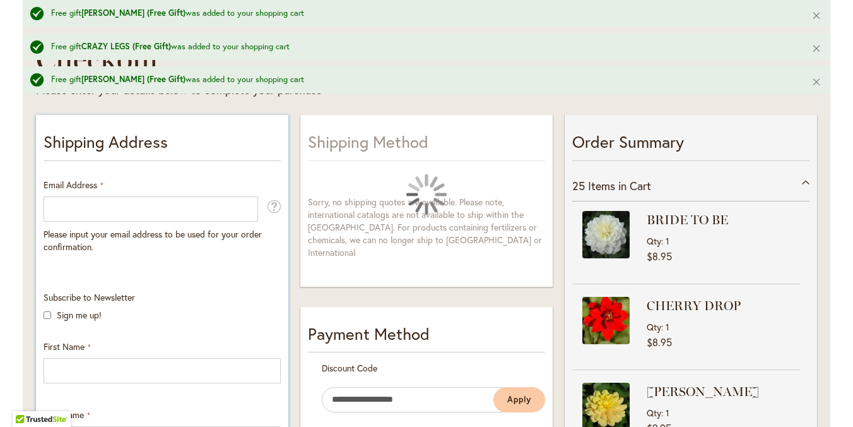
scroll to position [247, 0]
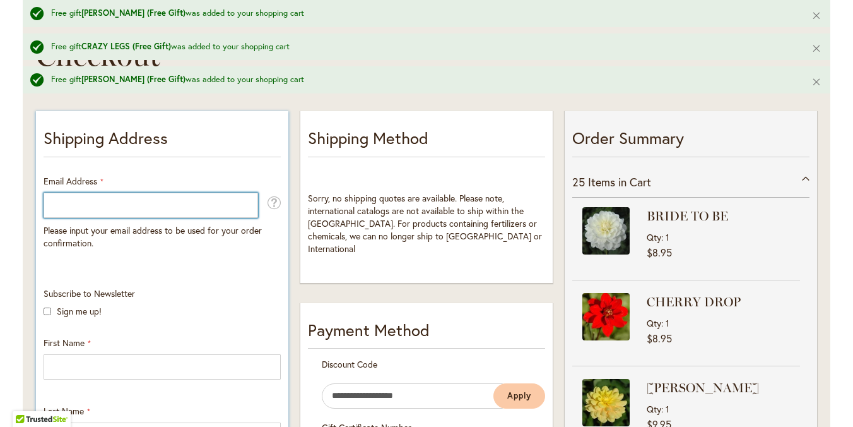
click at [171, 203] on input "Email Address" at bounding box center [151, 205] width 215 height 25
click at [171, 203] on input "***" at bounding box center [151, 205] width 215 height 25
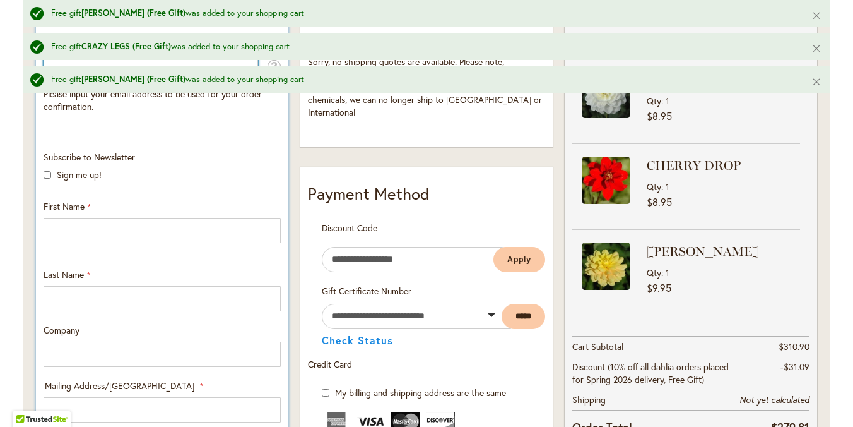
scroll to position [391, 0]
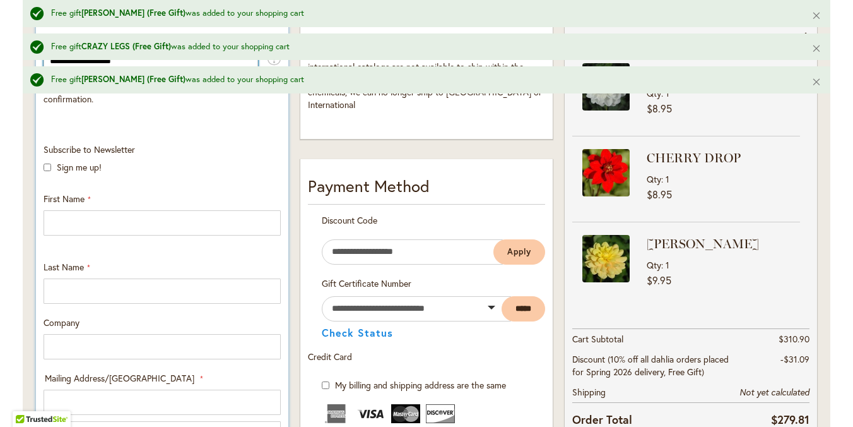
type input "**********"
type input "*******"
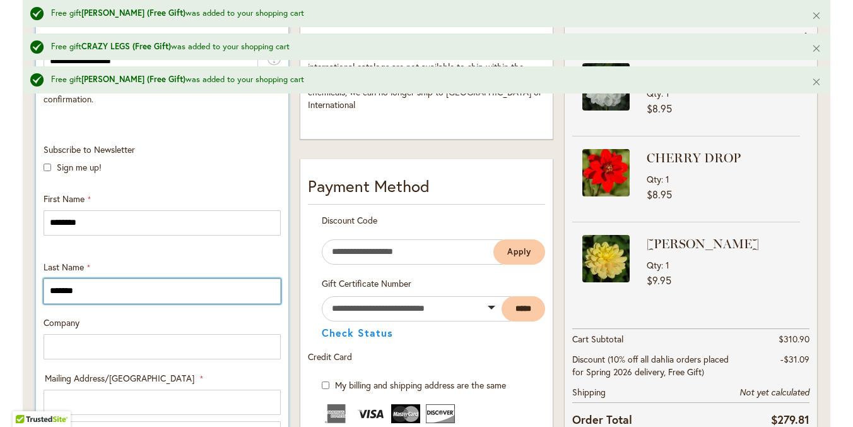
type input "*******"
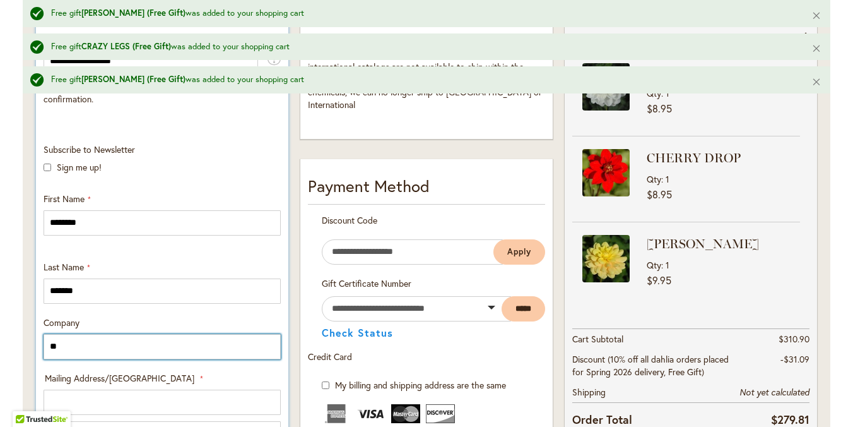
type input "*"
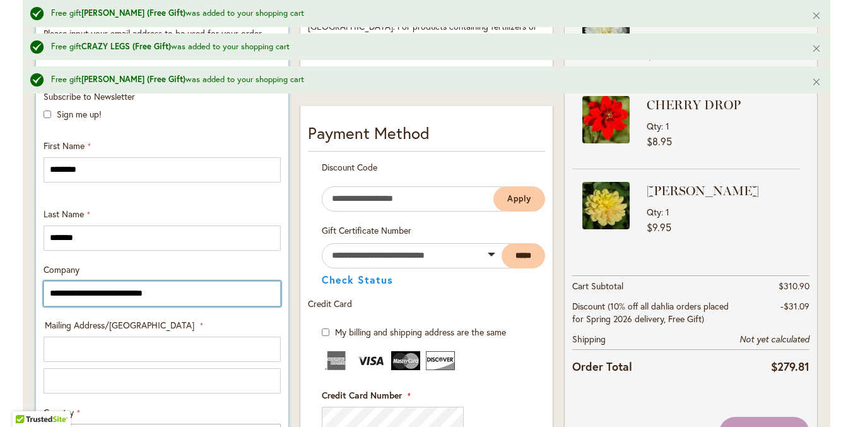
scroll to position [445, 0]
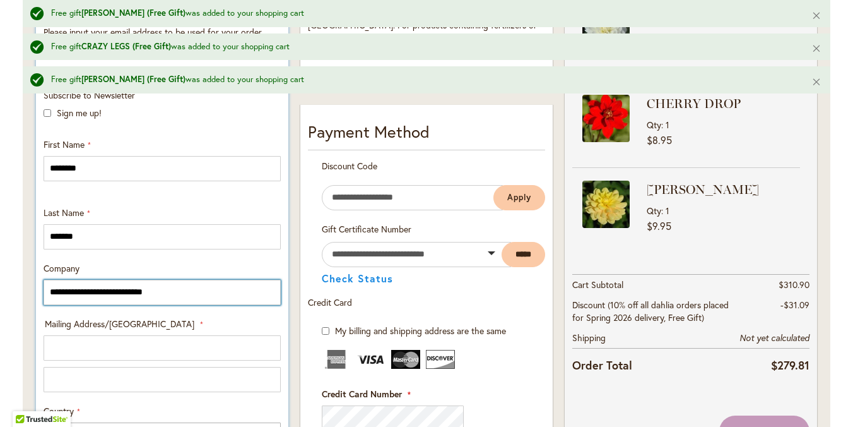
type input "**********"
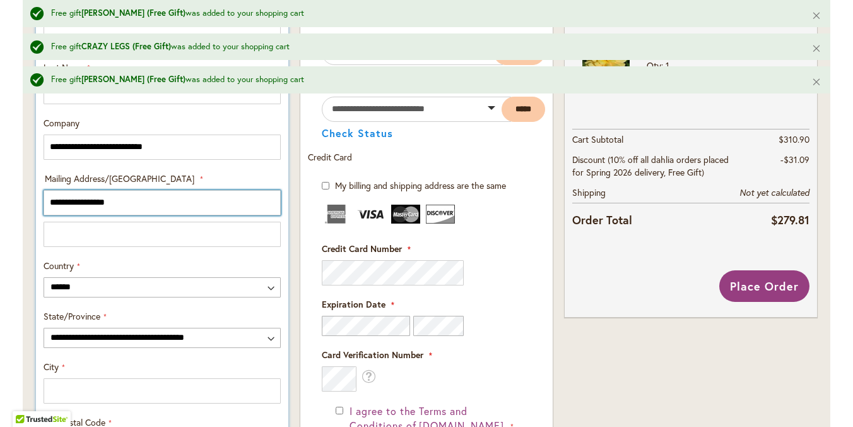
scroll to position [593, 0]
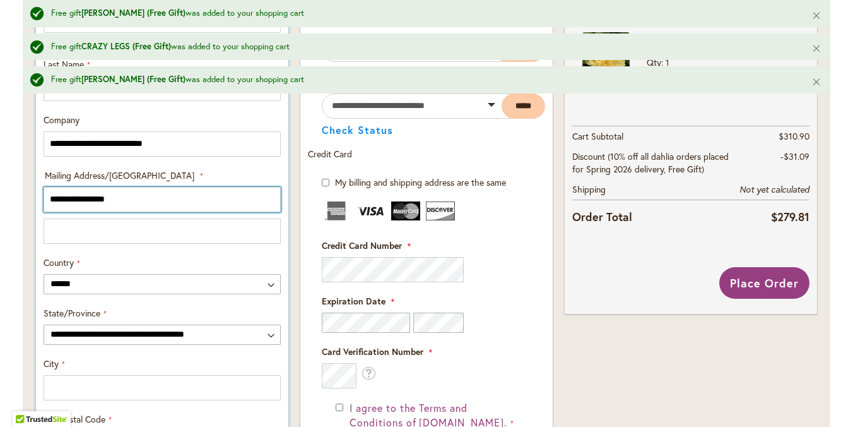
type input "**********"
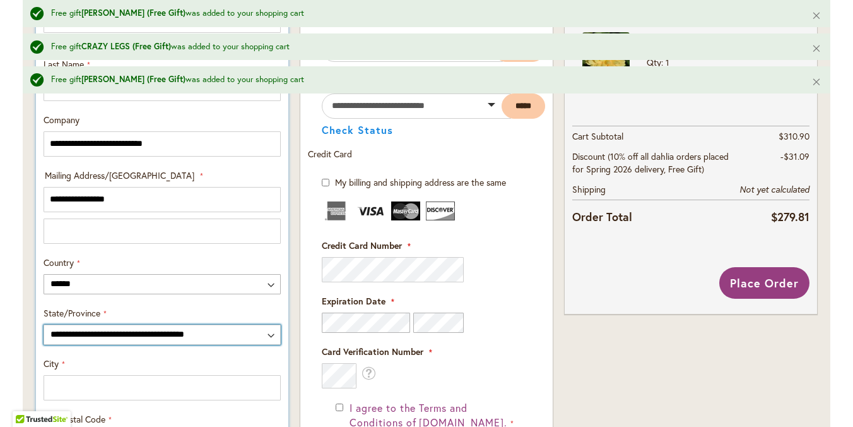
select select "**"
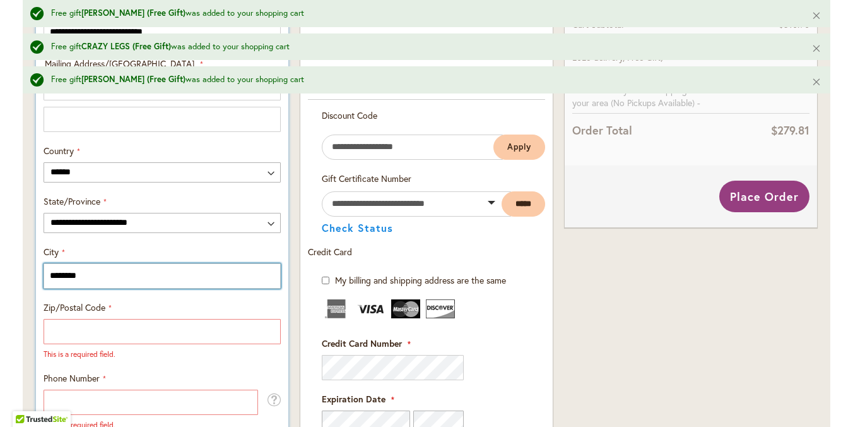
scroll to position [711, 0]
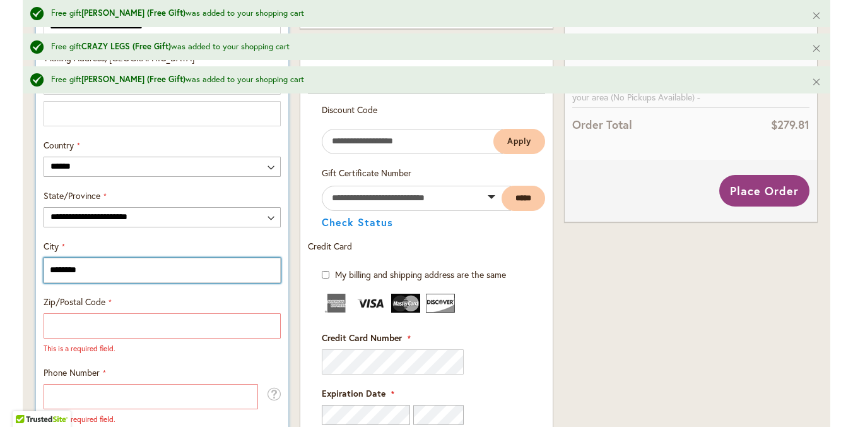
type input "********"
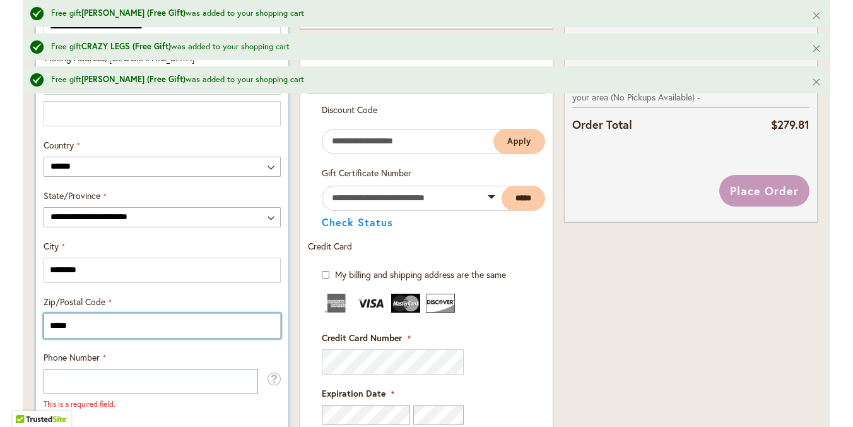
type input "*****"
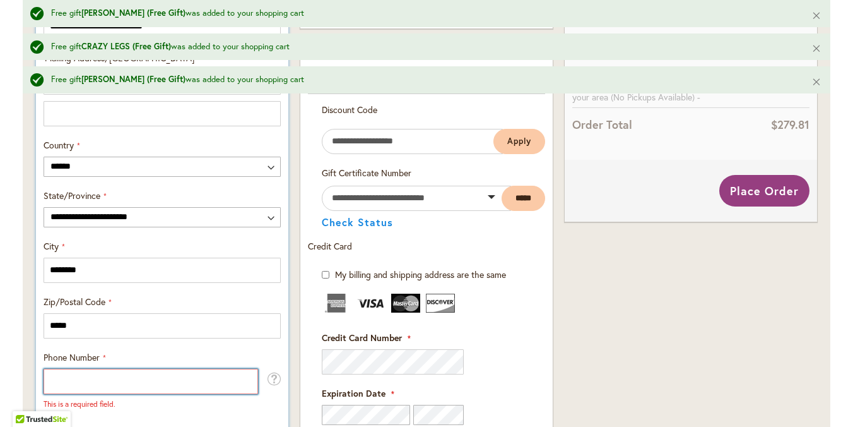
type input "**********"
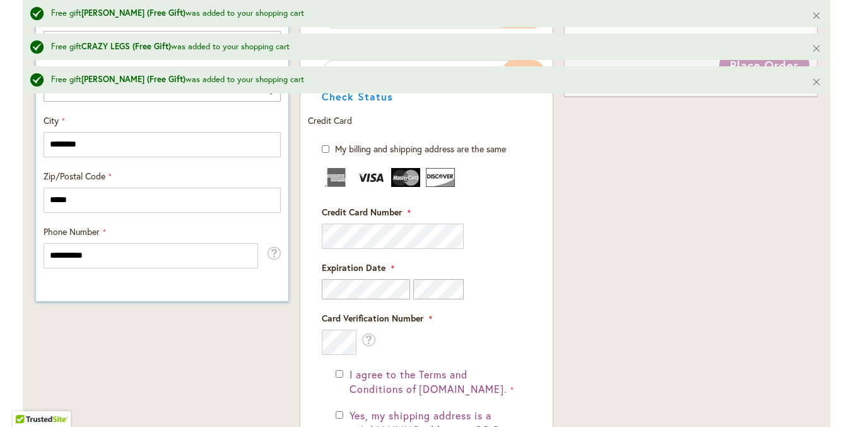
scroll to position [837, 0]
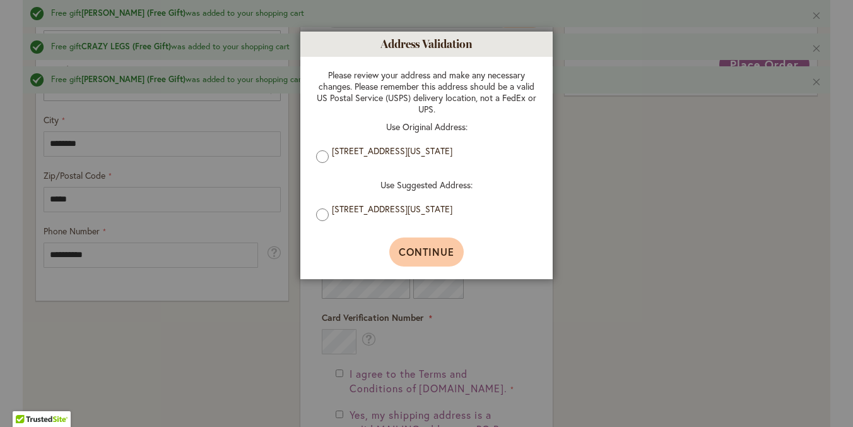
click at [439, 252] on span "Continue" at bounding box center [427, 251] width 56 height 13
type input "**********"
type input "********"
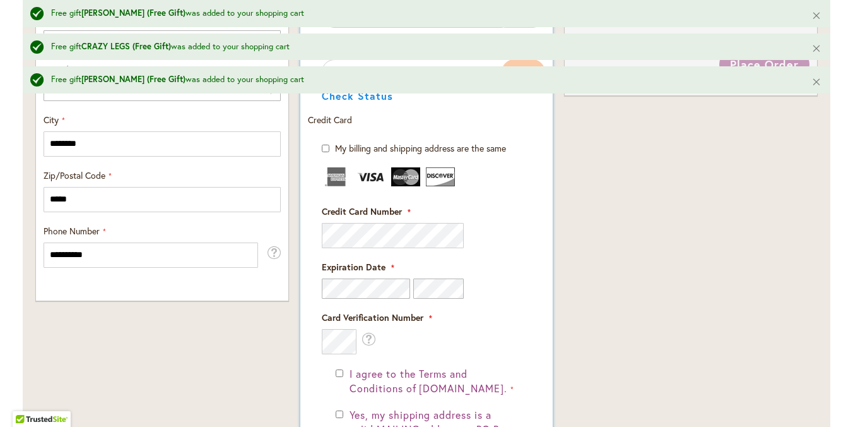
click at [324, 158] on fieldset "Payment Information Payment Method Discount Code Enter discount code Apply Gift…" at bounding box center [426, 263] width 237 height 651
click at [326, 158] on fieldset "Payment Information Payment Method Discount Code Enter discount code Apply Gift…" at bounding box center [426, 263] width 237 height 651
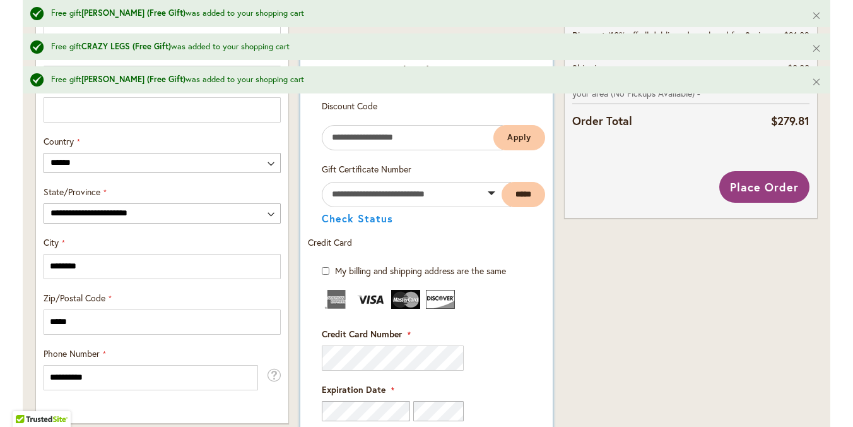
scroll to position [758, 0]
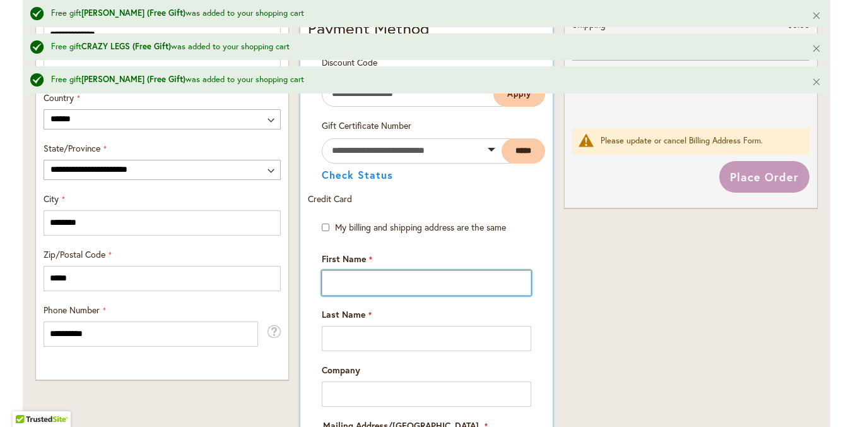
type input "*******"
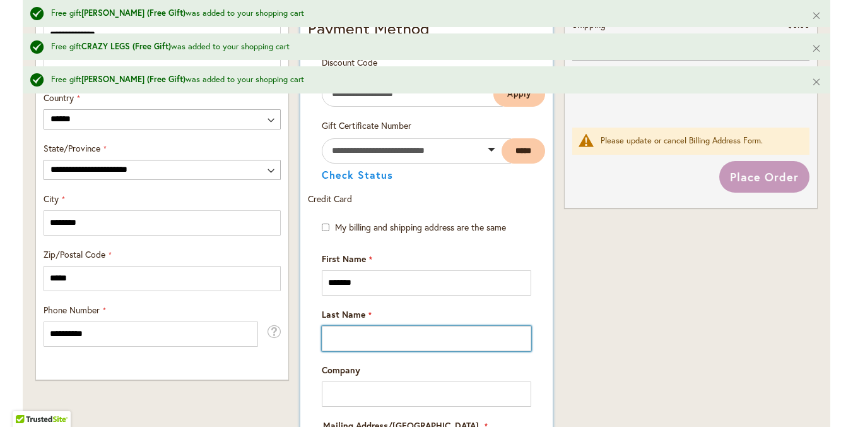
type input "*******"
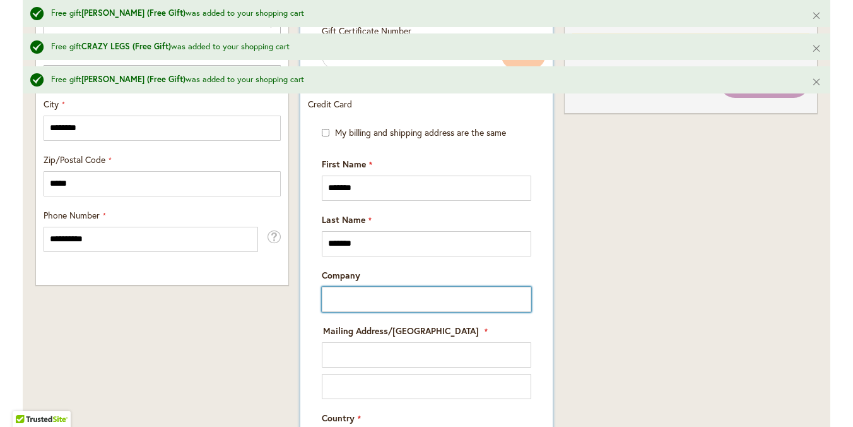
scroll to position [860, 0]
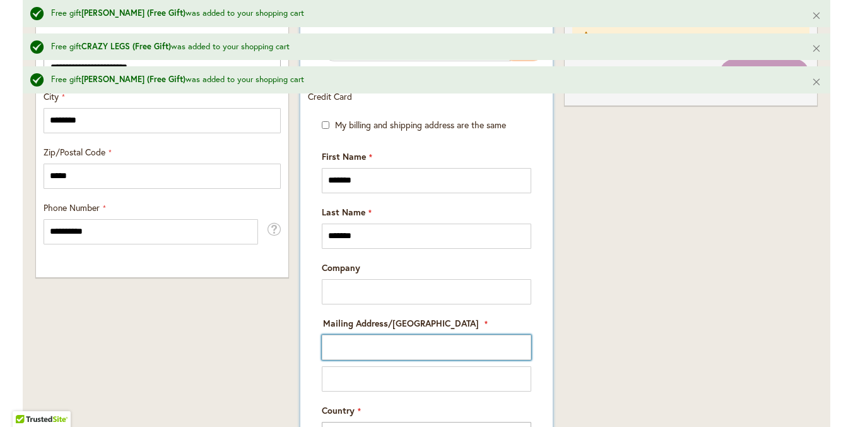
type input "**********"
select select "**"
type input "*******"
type input "*****"
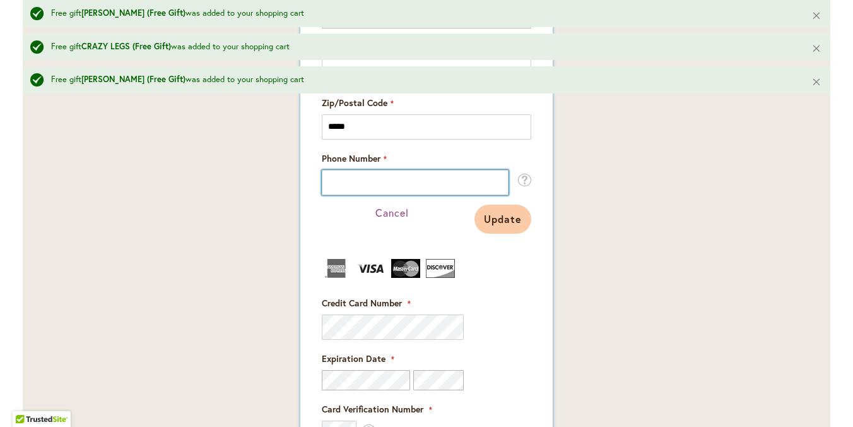
scroll to position [1327, 0]
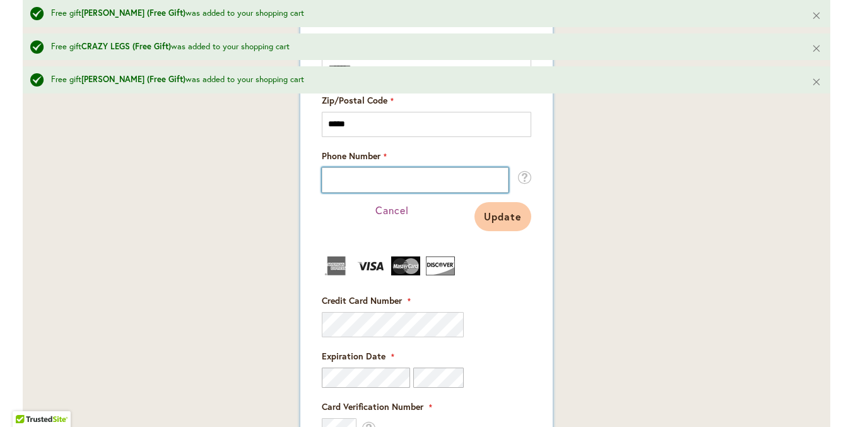
type input "**********"
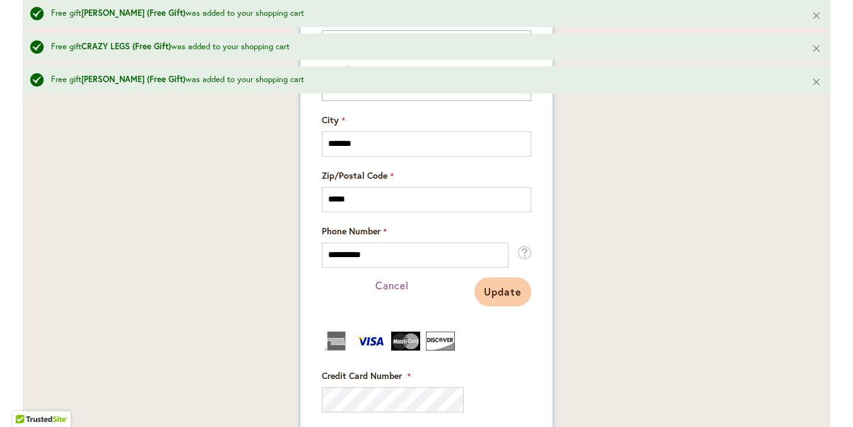
scroll to position [1256, 0]
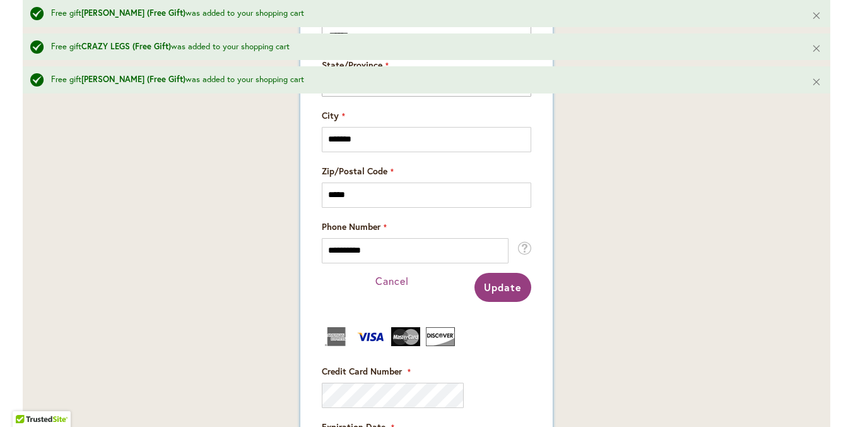
click at [499, 293] on span "Update" at bounding box center [503, 286] width 38 height 13
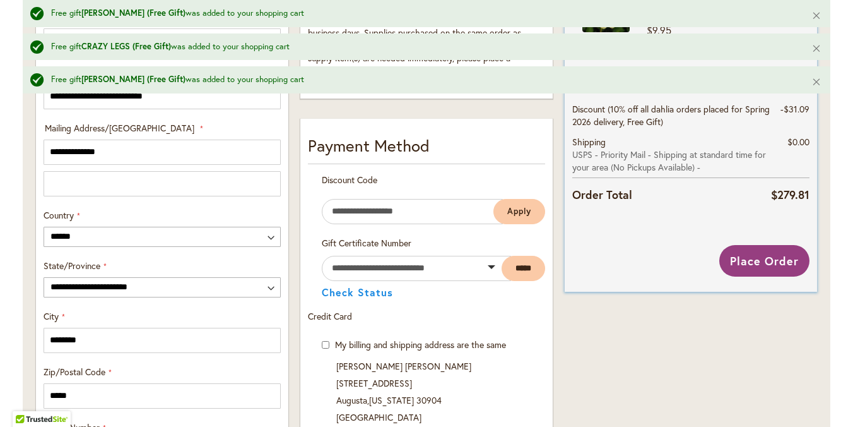
scroll to position [641, 0]
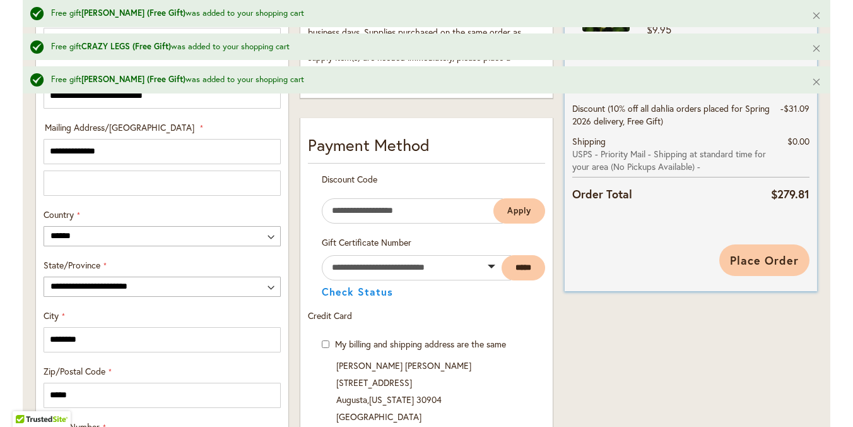
click at [749, 259] on span "Place Order" at bounding box center [764, 259] width 69 height 15
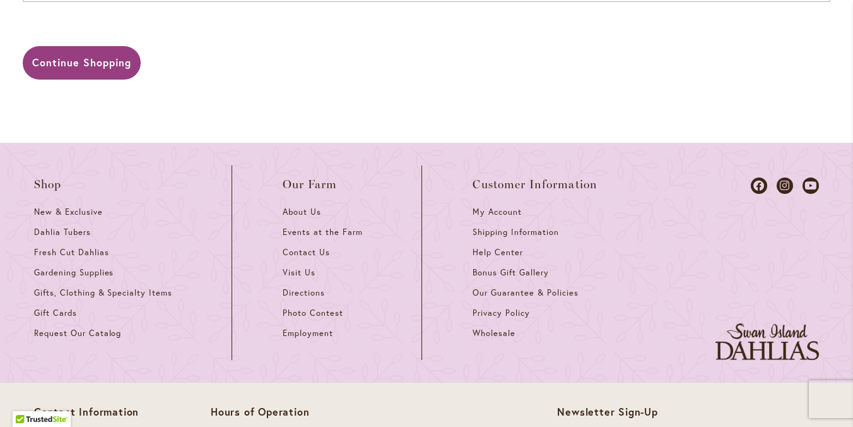
scroll to position [1961, 0]
